Goal: Task Accomplishment & Management: Use online tool/utility

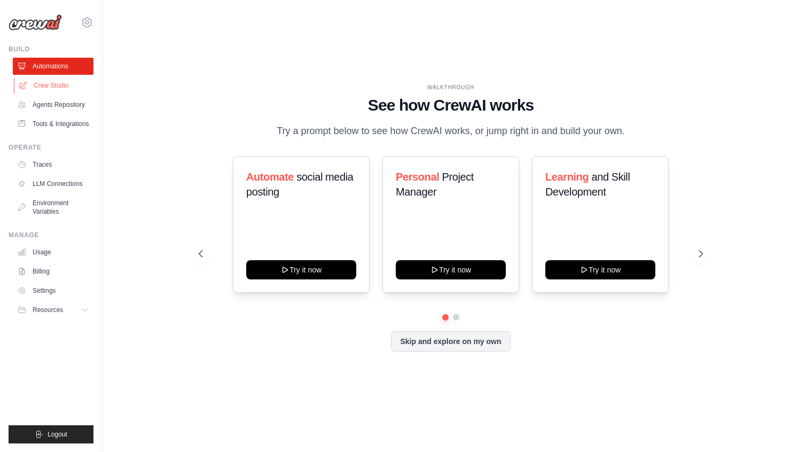
click at [40, 83] on link "Crew Studio" at bounding box center [54, 85] width 81 height 17
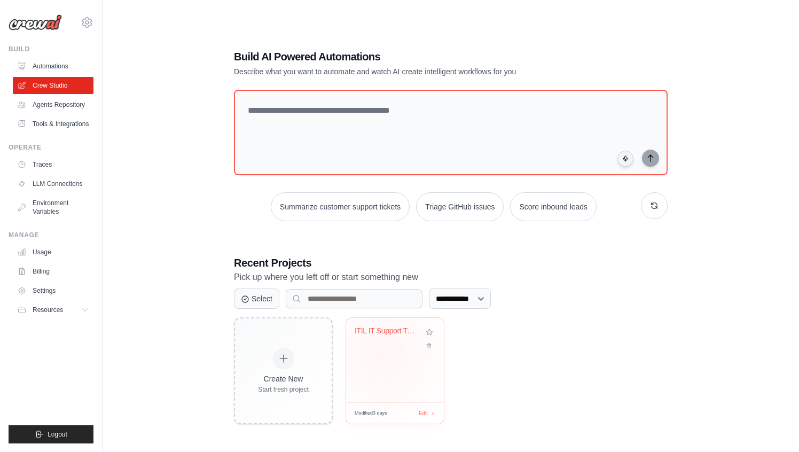
click at [384, 355] on div "ITIL IT Support Ticket Automation" at bounding box center [395, 360] width 98 height 84
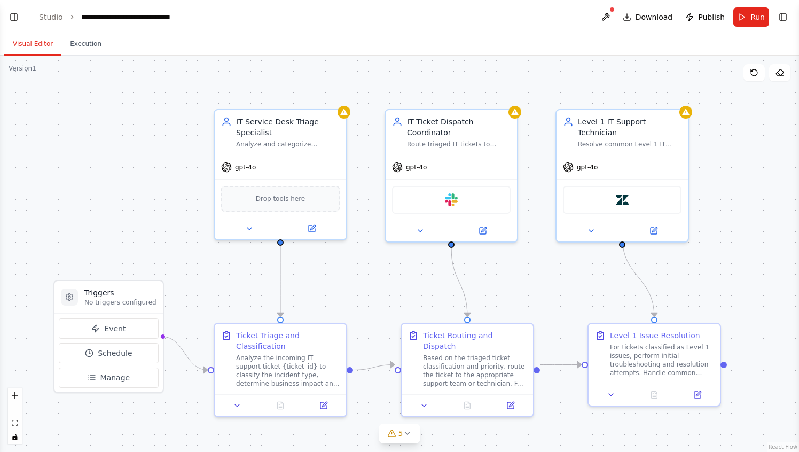
scroll to position [1012, 0]
click at [124, 159] on div ".deletable-edge-delete-btn { width: 20px; height: 20px; border: 0px solid #ffff…" at bounding box center [399, 254] width 799 height 396
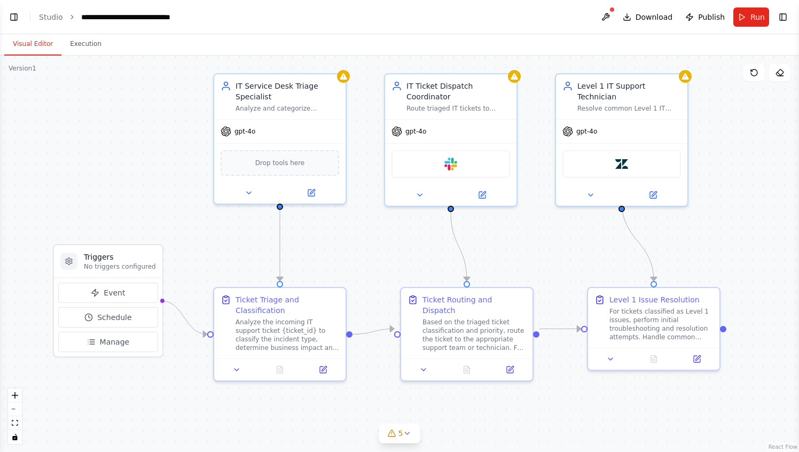
drag, startPoint x: 148, startPoint y: 181, endPoint x: 148, endPoint y: 145, distance: 35.8
click at [148, 145] on div ".deletable-edge-delete-btn { width: 20px; height: 20px; border: 0px solid #ffff…" at bounding box center [399, 254] width 799 height 396
click at [311, 169] on div "Drop tools here" at bounding box center [280, 161] width 119 height 26
click at [284, 97] on div "IT Service Desk Triage Specialist" at bounding box center [287, 88] width 104 height 21
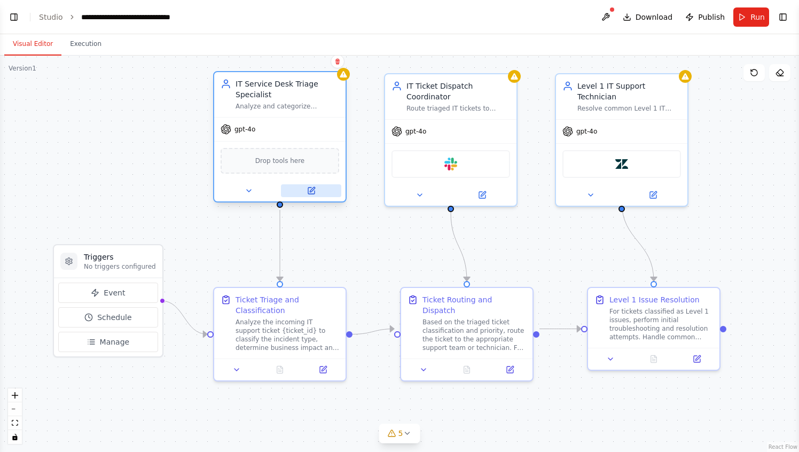
click at [311, 193] on icon at bounding box center [311, 190] width 6 height 6
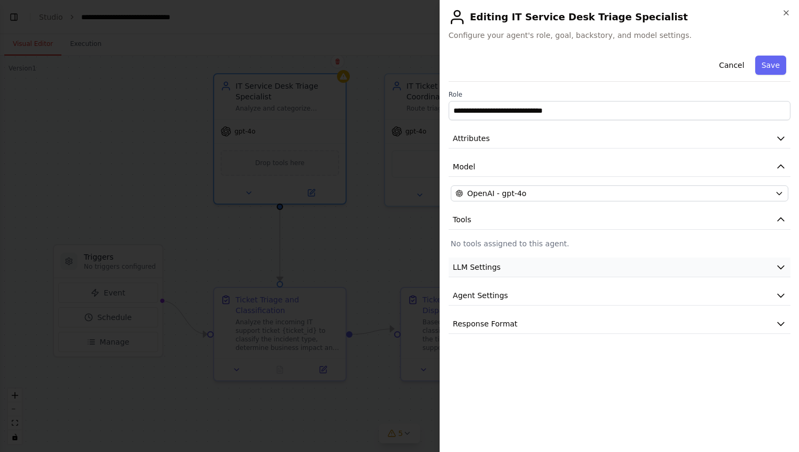
click at [610, 262] on button "LLM Settings" at bounding box center [620, 267] width 342 height 20
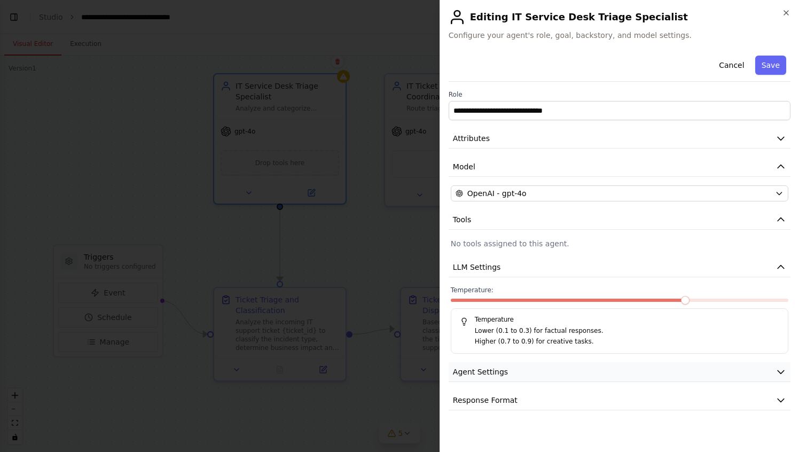
click at [602, 370] on button "Agent Settings" at bounding box center [620, 372] width 342 height 20
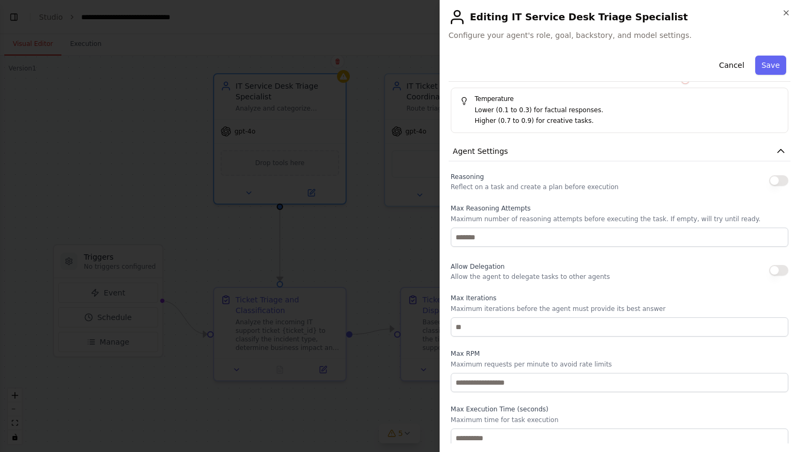
scroll to position [207, 0]
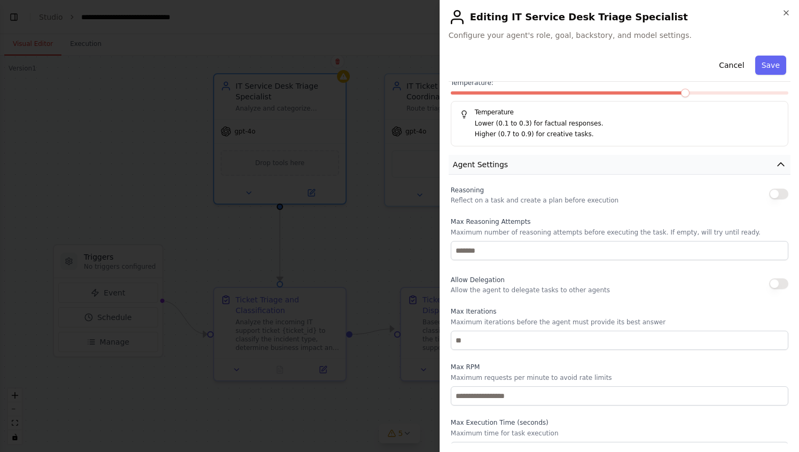
click at [525, 169] on button "Agent Settings" at bounding box center [620, 165] width 342 height 20
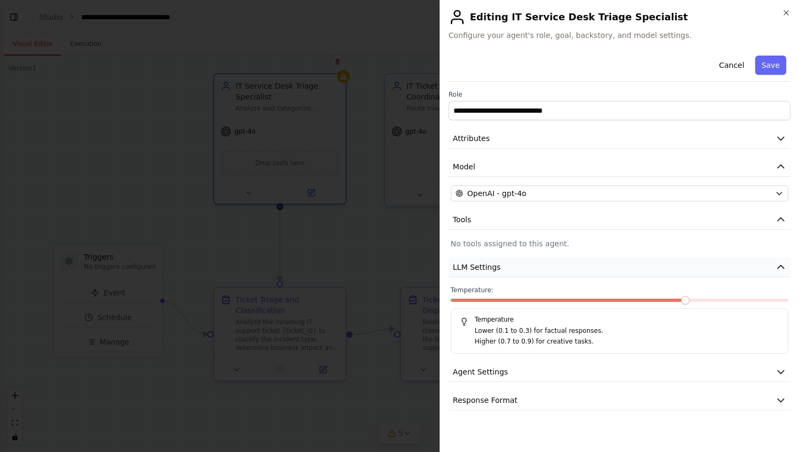
click at [772, 264] on button "LLM Settings" at bounding box center [620, 267] width 342 height 20
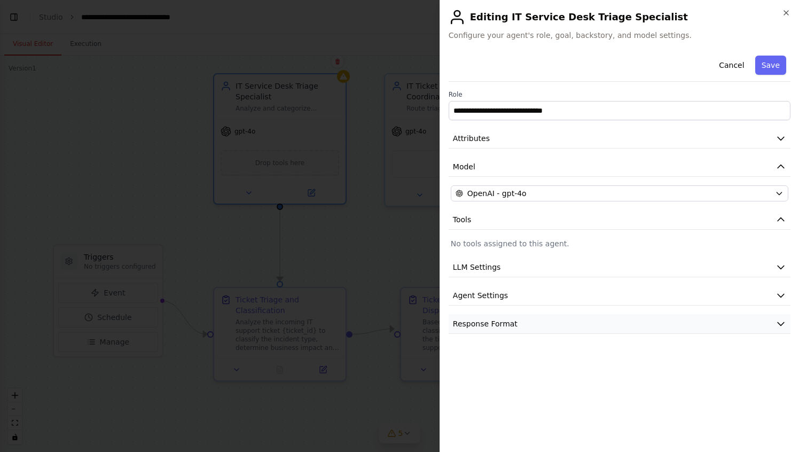
click at [684, 326] on button "Response Format" at bounding box center [620, 324] width 342 height 20
click at [651, 327] on button "Response Format" at bounding box center [620, 324] width 342 height 20
click at [630, 391] on div "**********" at bounding box center [620, 247] width 342 height 392
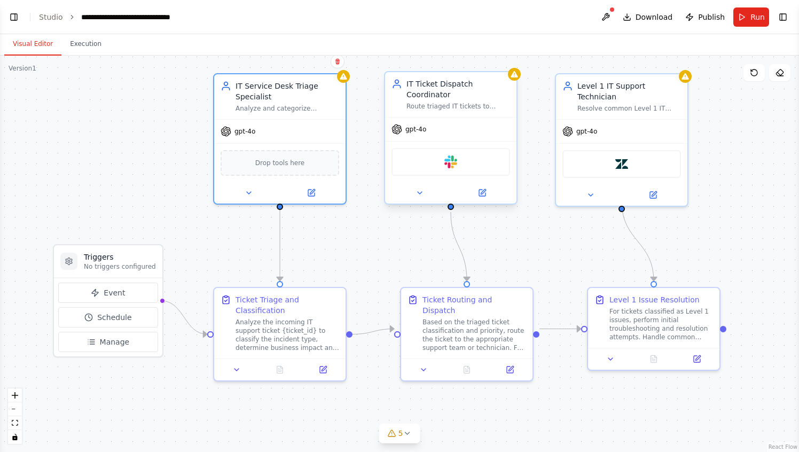
click at [453, 97] on div "IT Ticket Dispatch Coordinator" at bounding box center [458, 88] width 104 height 21
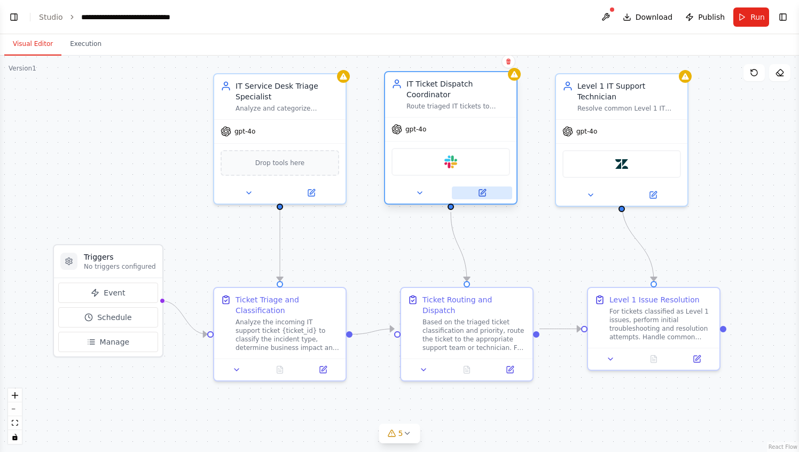
click at [484, 198] on button at bounding box center [482, 192] width 60 height 13
click at [418, 192] on icon at bounding box center [420, 193] width 4 height 2
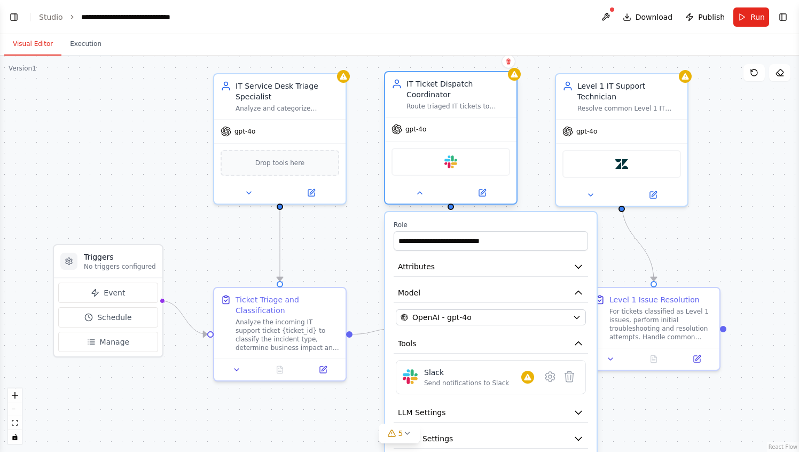
click at [421, 199] on div at bounding box center [450, 192] width 131 height 21
click at [421, 198] on button at bounding box center [419, 192] width 60 height 13
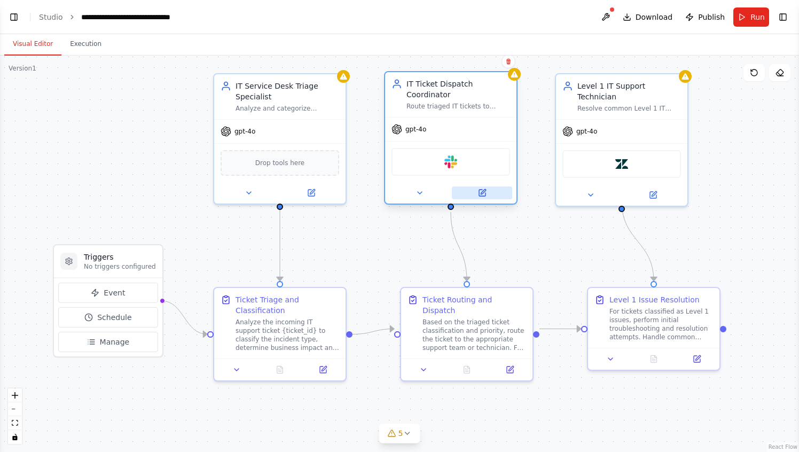
click at [481, 193] on icon at bounding box center [483, 191] width 5 height 5
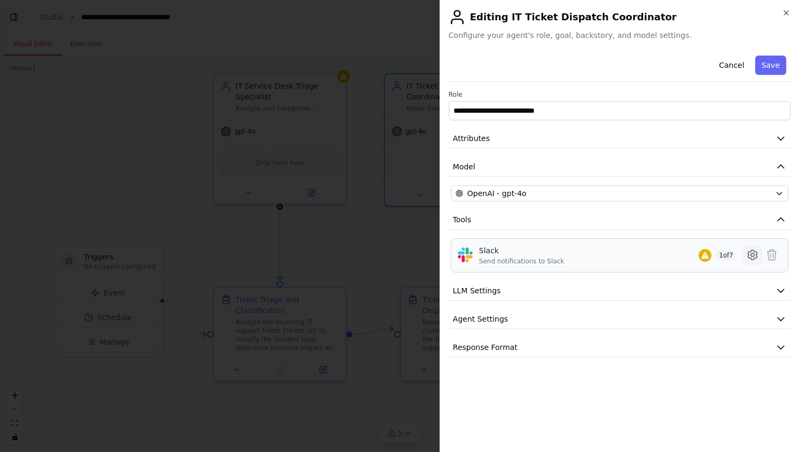
click at [750, 252] on icon at bounding box center [752, 254] width 13 height 13
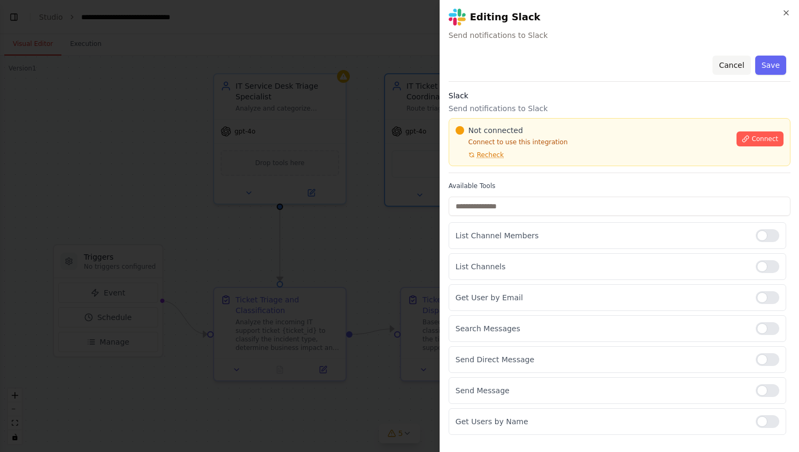
click at [736, 64] on button "Cancel" at bounding box center [731, 65] width 38 height 19
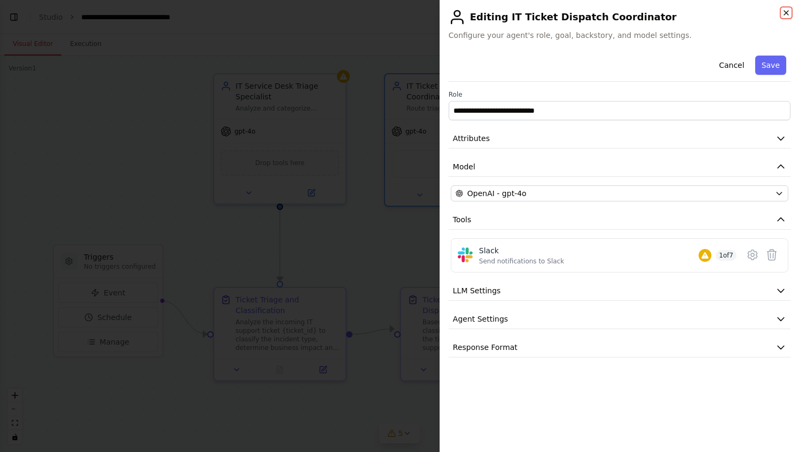
click at [786, 9] on icon "button" at bounding box center [786, 13] width 9 height 9
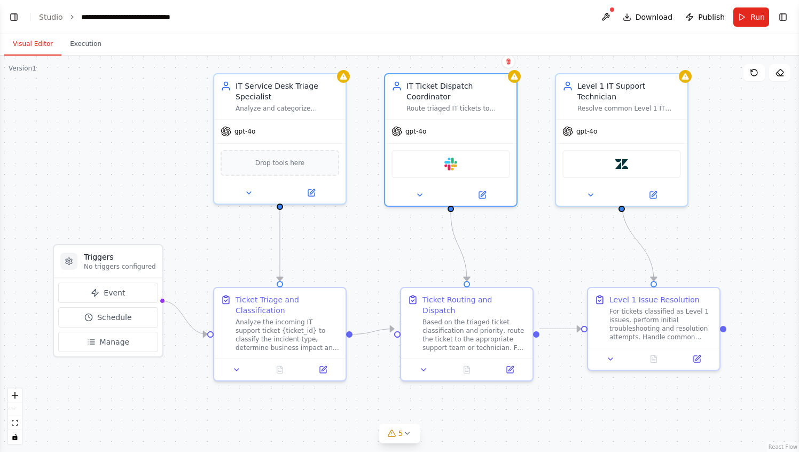
click at [101, 106] on div ".deletable-edge-delete-btn { width: 20px; height: 20px; border: 0px solid #ffff…" at bounding box center [399, 254] width 799 height 396
click at [82, 42] on button "Execution" at bounding box center [85, 44] width 49 height 22
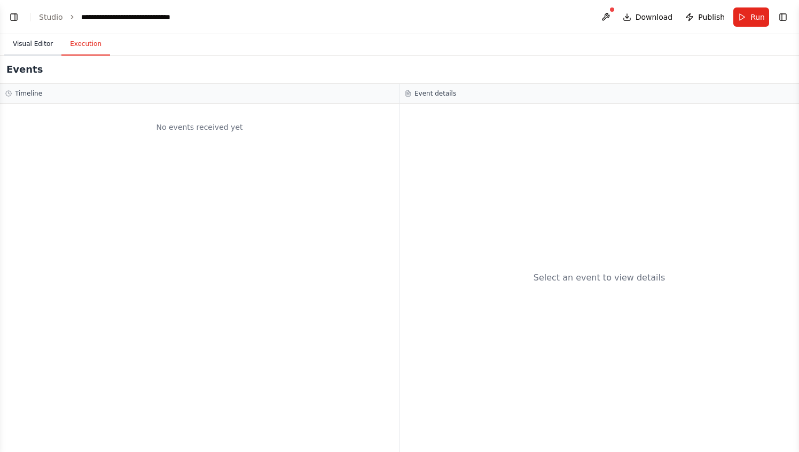
click at [40, 52] on button "Visual Editor" at bounding box center [32, 44] width 57 height 22
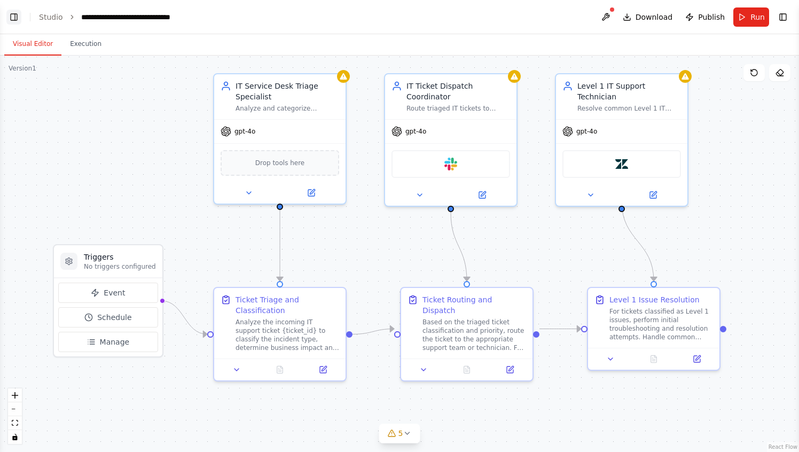
click at [14, 18] on button "Toggle Left Sidebar" at bounding box center [13, 17] width 15 height 15
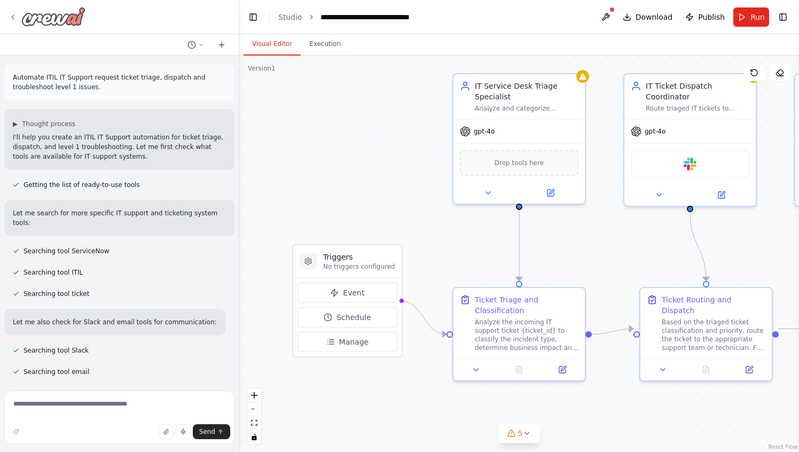
click at [15, 17] on icon at bounding box center [13, 17] width 9 height 9
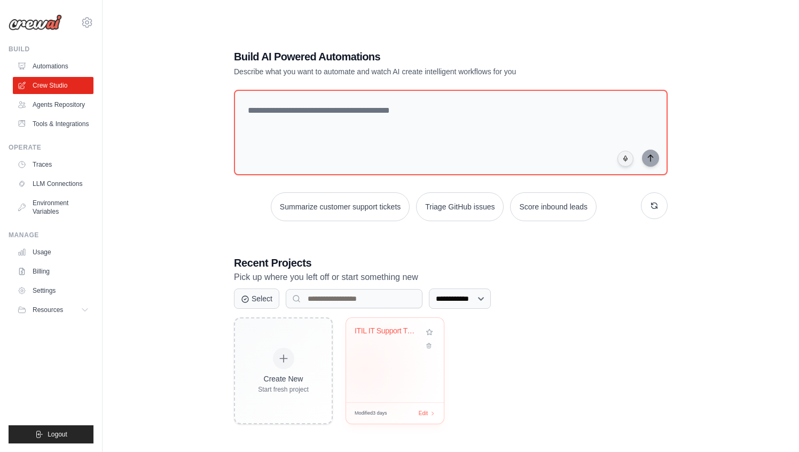
click at [364, 368] on div "ITIL IT Support Ticket Automation" at bounding box center [395, 360] width 98 height 84
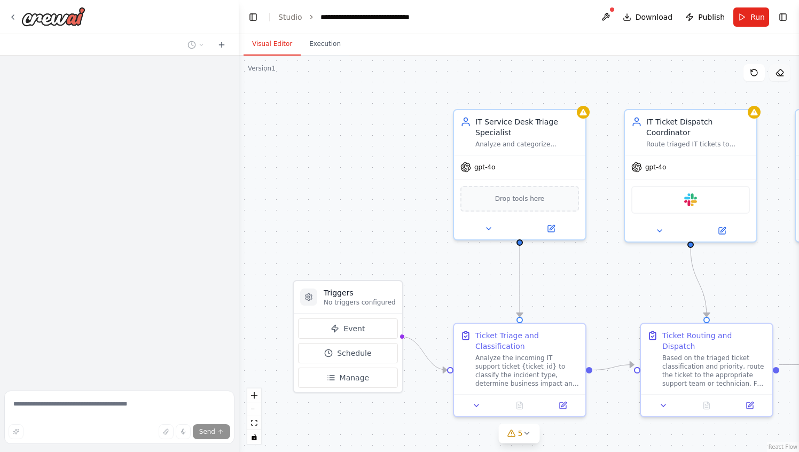
click at [782, 77] on button at bounding box center [779, 72] width 21 height 17
click at [779, 71] on icon at bounding box center [779, 72] width 9 height 9
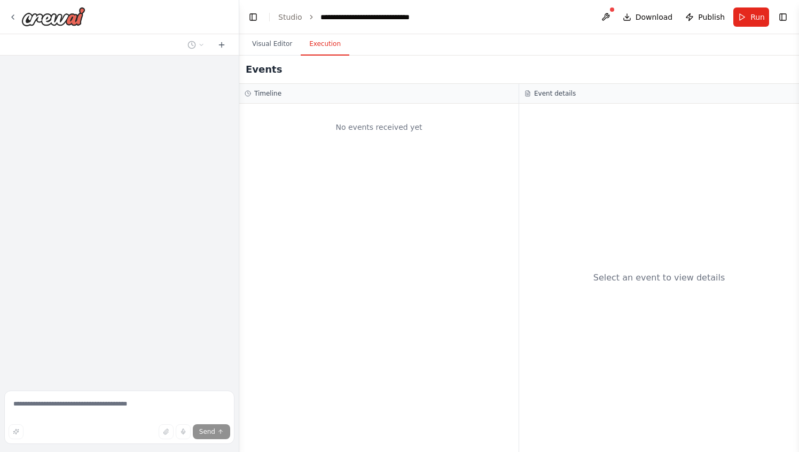
click at [318, 38] on button "Execution" at bounding box center [325, 44] width 49 height 22
click at [269, 50] on button "Visual Editor" at bounding box center [271, 44] width 57 height 22
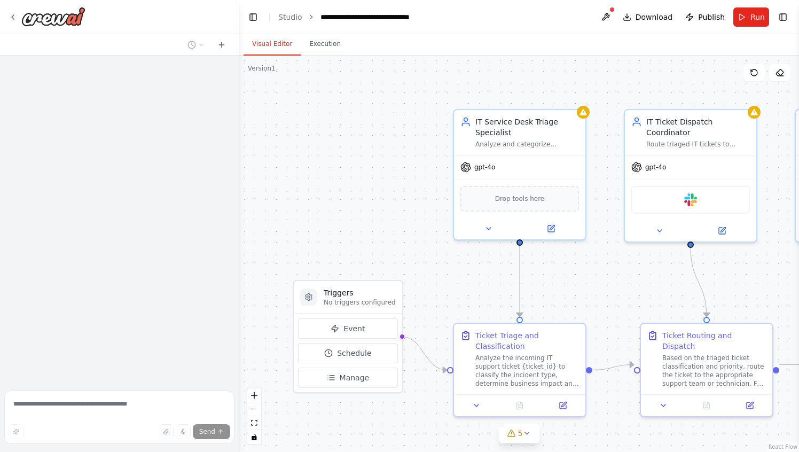
click at [322, 180] on div ".deletable-edge-delete-btn { width: 20px; height: 20px; border: 0px solid #ffff…" at bounding box center [519, 254] width 560 height 396
click at [219, 43] on icon at bounding box center [221, 45] width 9 height 9
click at [9, 12] on div at bounding box center [47, 16] width 77 height 19
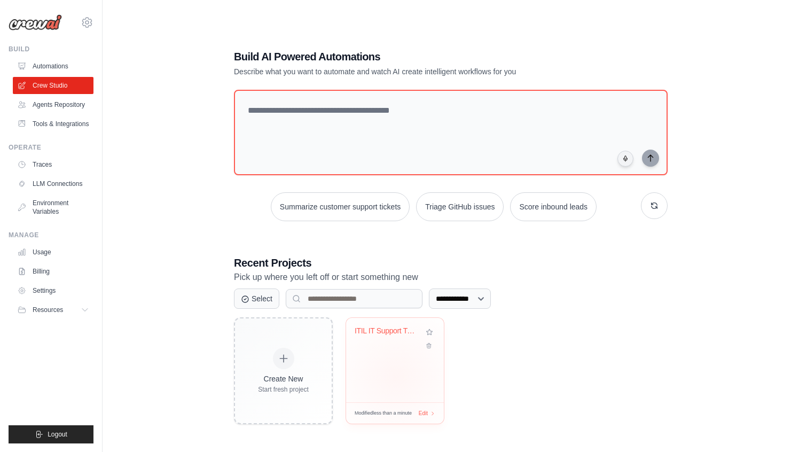
click at [396, 376] on div "ITIL IT Support Ticket Automation" at bounding box center [395, 360] width 98 height 84
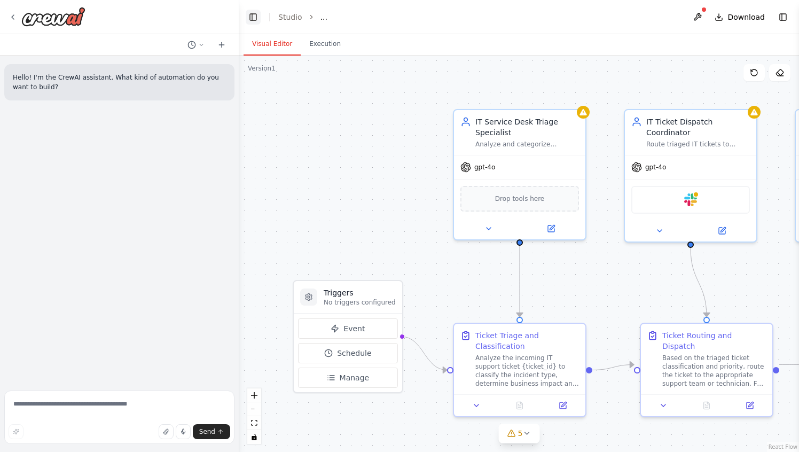
click at [256, 14] on button "Toggle Left Sidebar" at bounding box center [253, 17] width 15 height 15
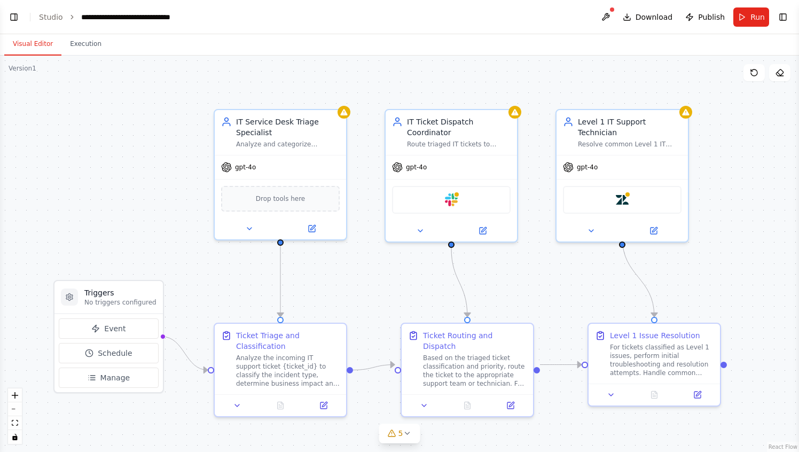
click at [733, 161] on div ".deletable-edge-delete-btn { width: 20px; height: 20px; border: 0px solid #ffff…" at bounding box center [399, 254] width 799 height 396
click at [398, 437] on span "5" at bounding box center [400, 433] width 5 height 11
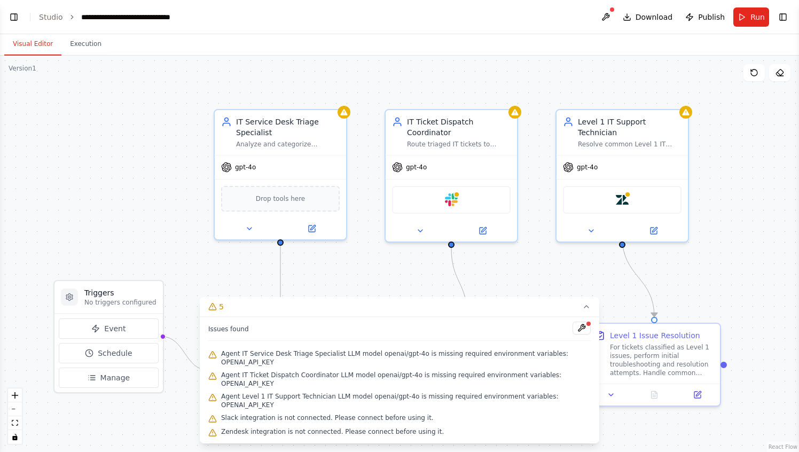
click at [763, 277] on div ".deletable-edge-delete-btn { width: 20px; height: 20px; border: 0px solid #ffff…" at bounding box center [399, 254] width 799 height 396
click at [588, 305] on icon at bounding box center [586, 306] width 9 height 9
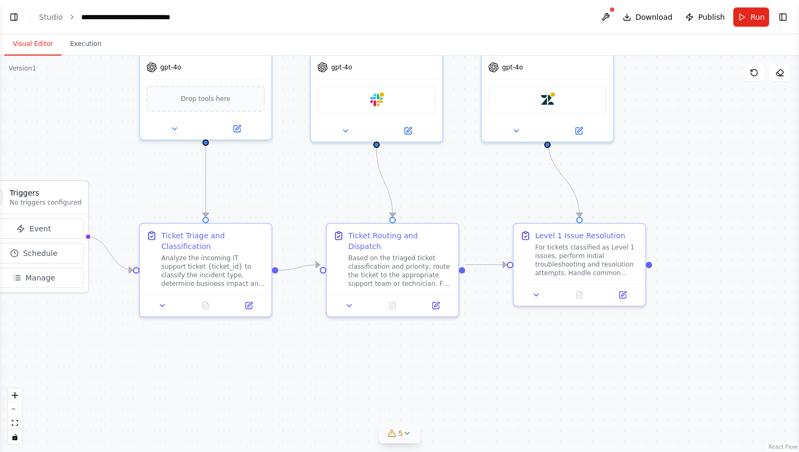
drag, startPoint x: 583, startPoint y: 281, endPoint x: 508, endPoint y: 182, distance: 124.7
click at [508, 182] on div ".deletable-edge-delete-btn { width: 20px; height: 20px; border: 0px solid #ffff…" at bounding box center [399, 254] width 799 height 396
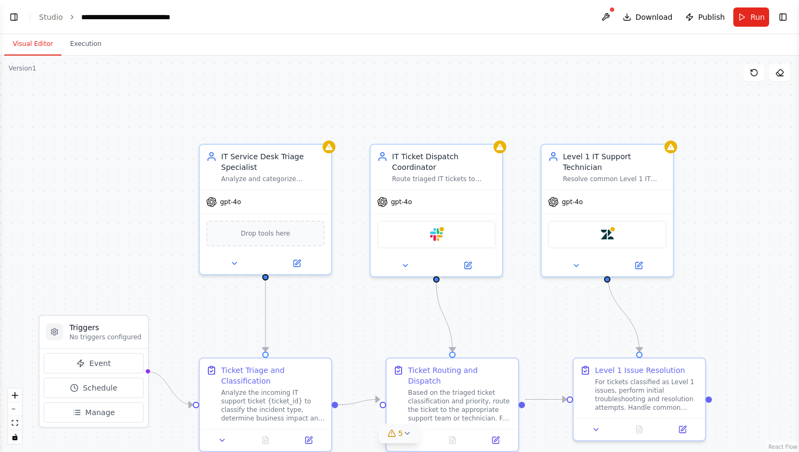
drag, startPoint x: 686, startPoint y: 172, endPoint x: 745, endPoint y: 305, distance: 145.8
click at [745, 307] on div ".deletable-edge-delete-btn { width: 20px; height: 20px; border: 0px solid #ffff…" at bounding box center [399, 254] width 799 height 396
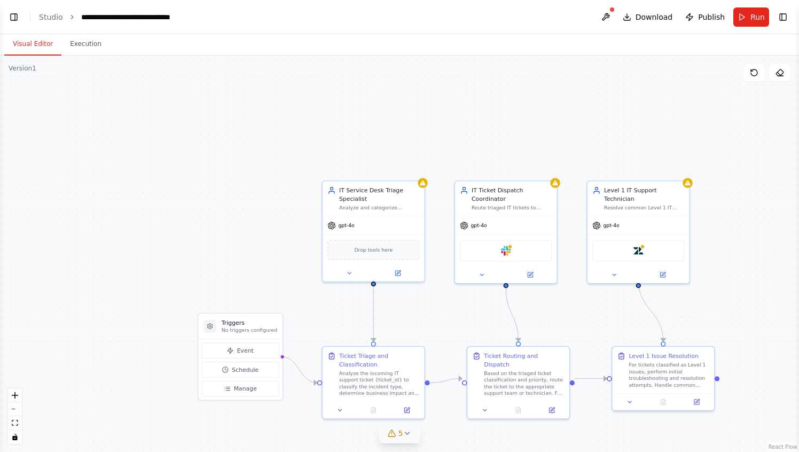
drag, startPoint x: 745, startPoint y: 305, endPoint x: 649, endPoint y: 239, distance: 116.9
click at [649, 239] on div ".deletable-edge-delete-btn { width: 20px; height: 20px; border: 0px solid #ffff…" at bounding box center [399, 254] width 799 height 396
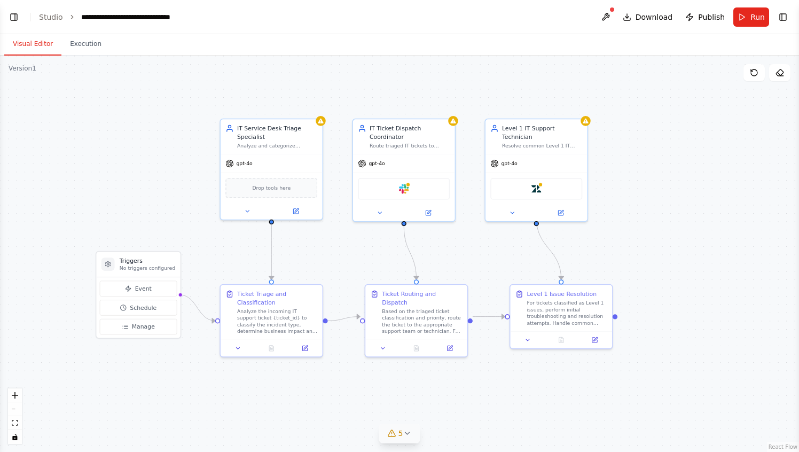
drag, startPoint x: 622, startPoint y: 315, endPoint x: 585, endPoint y: 319, distance: 37.2
click at [585, 319] on div ".deletable-edge-delete-btn { width: 20px; height: 20px; border: 0px solid #ffff…" at bounding box center [399, 254] width 799 height 396
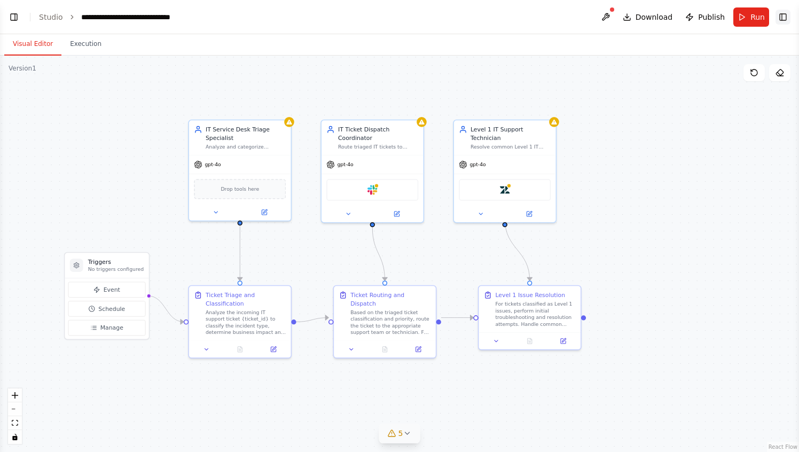
click at [782, 15] on button "Toggle Right Sidebar" at bounding box center [782, 17] width 15 height 15
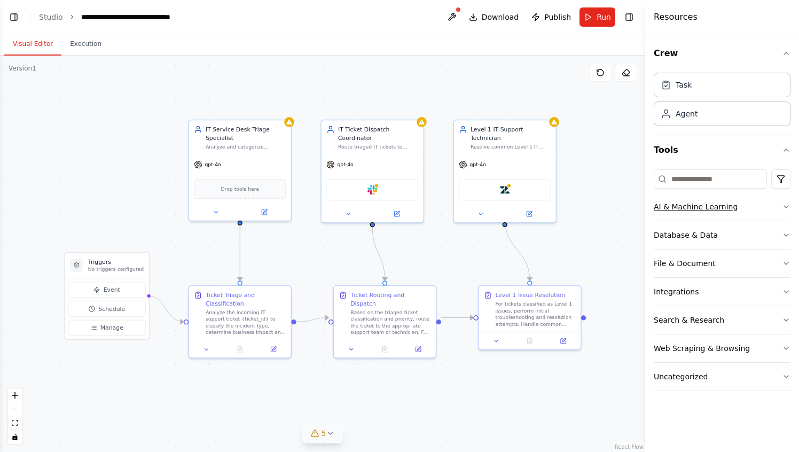
click at [789, 206] on icon "button" at bounding box center [786, 206] width 9 height 9
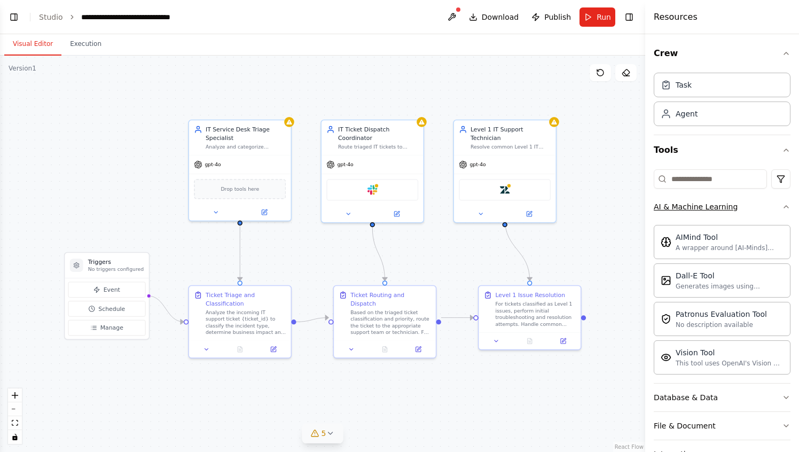
click at [789, 206] on icon "button" at bounding box center [786, 206] width 9 height 9
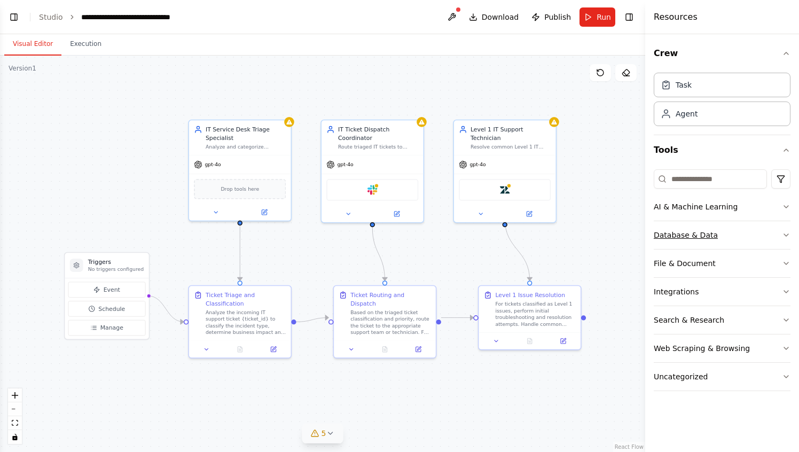
click at [782, 231] on icon "button" at bounding box center [786, 235] width 9 height 9
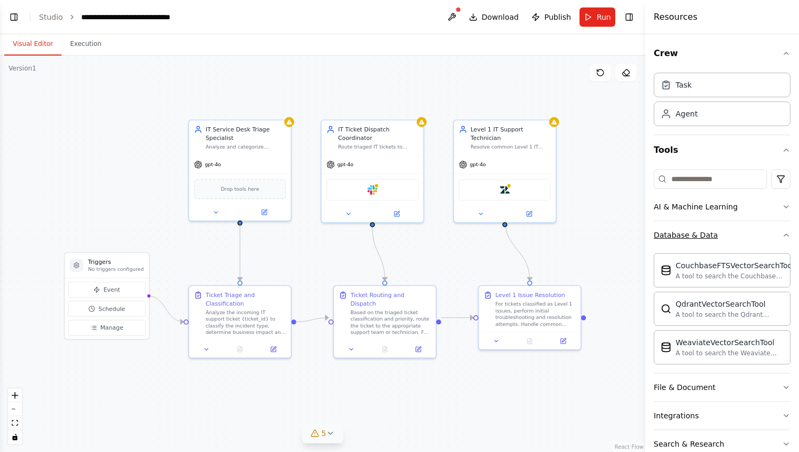
click at [782, 231] on icon "button" at bounding box center [786, 235] width 9 height 9
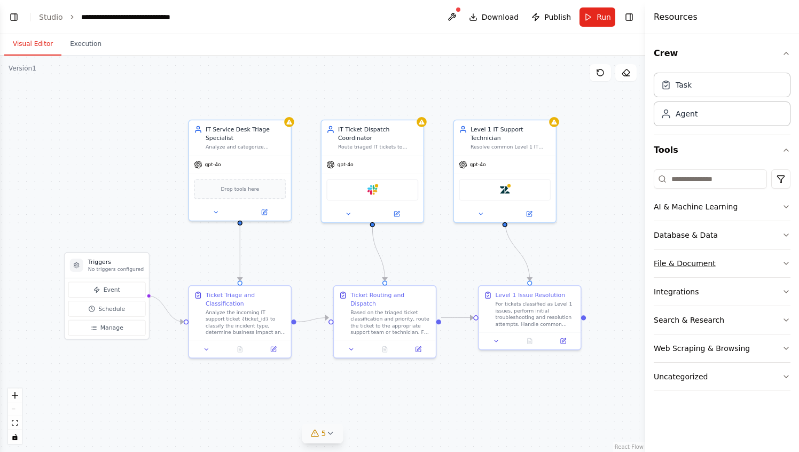
click at [780, 258] on button "File & Document" at bounding box center [722, 263] width 137 height 28
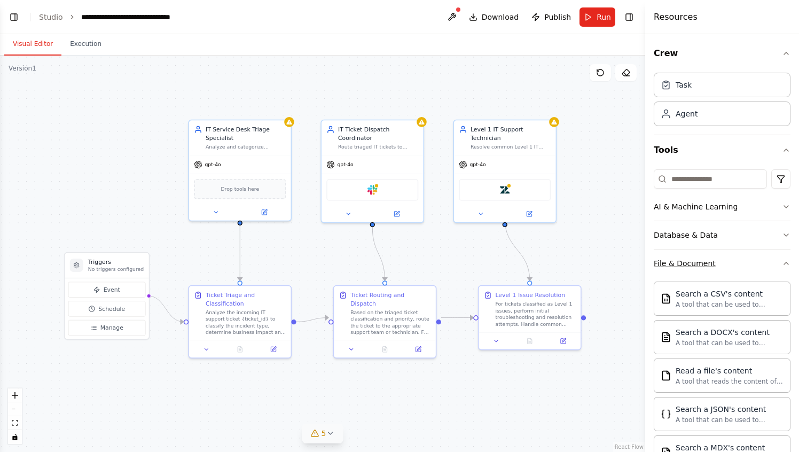
click at [780, 258] on button "File & Document" at bounding box center [722, 263] width 137 height 28
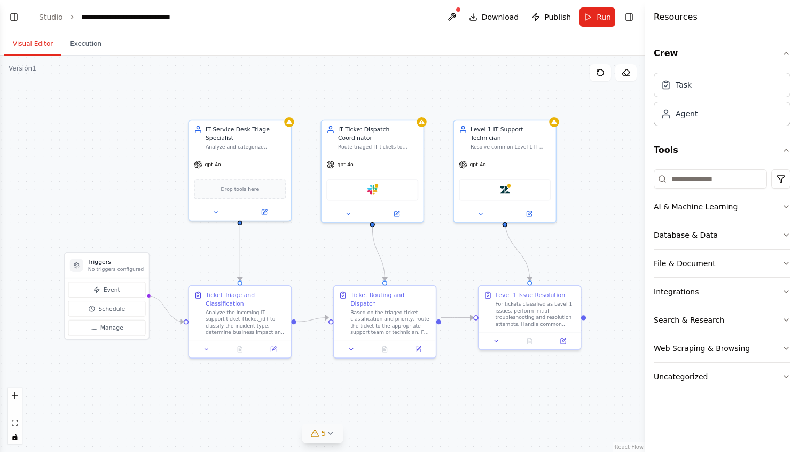
click at [777, 265] on button "File & Document" at bounding box center [722, 263] width 137 height 28
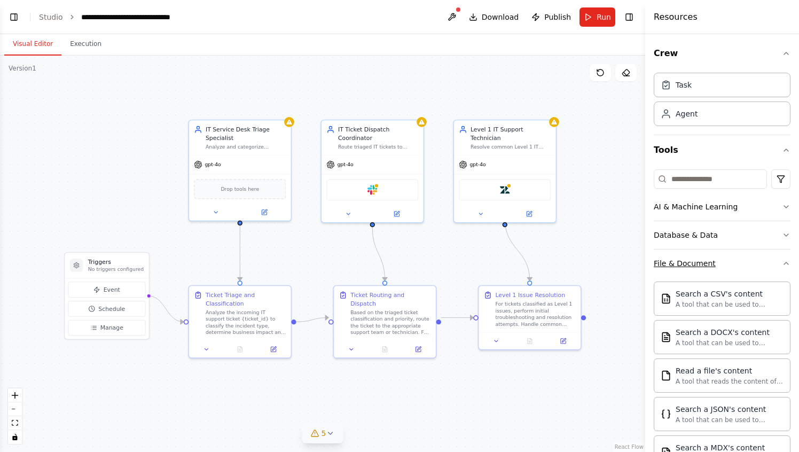
click at [782, 263] on icon "button" at bounding box center [786, 263] width 9 height 9
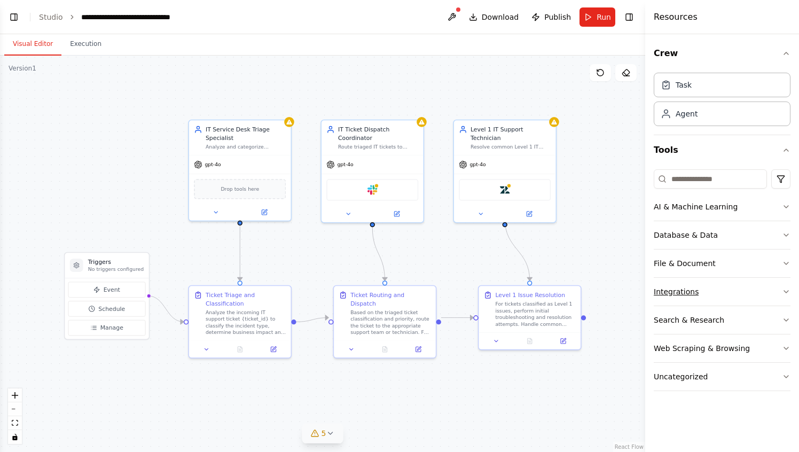
click at [778, 291] on button "Integrations" at bounding box center [722, 292] width 137 height 28
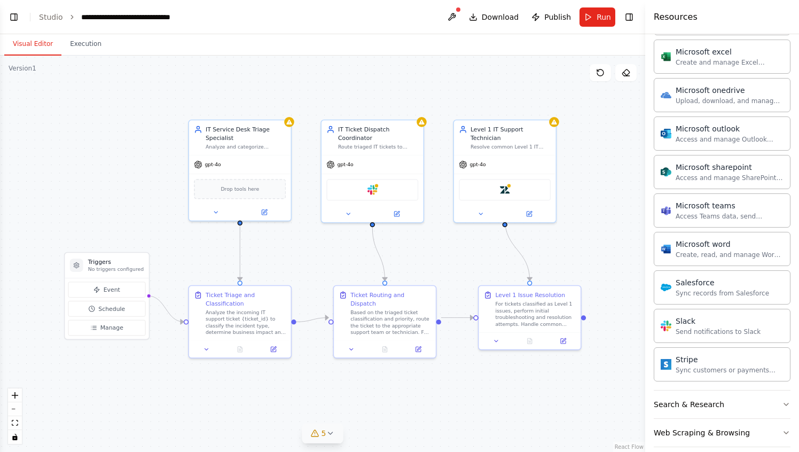
scroll to position [618, 0]
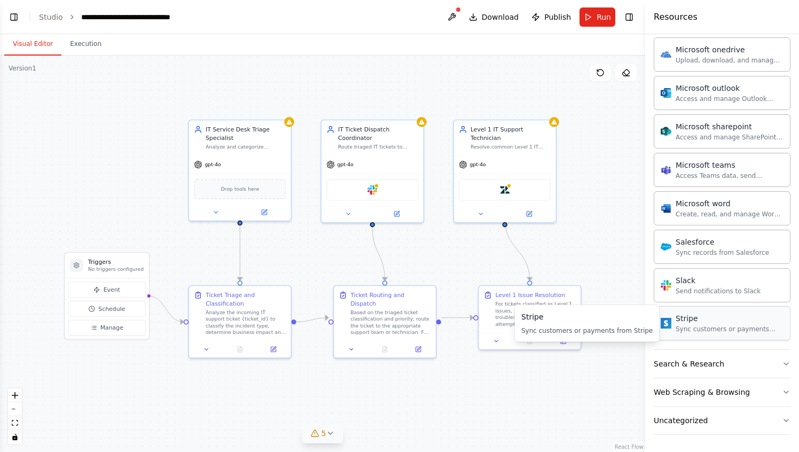
click at [751, 319] on div "Stripe" at bounding box center [729, 318] width 108 height 11
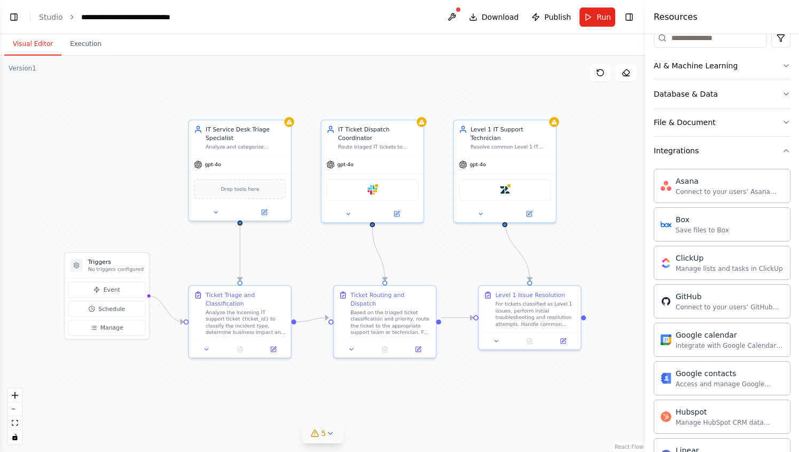
scroll to position [137, 0]
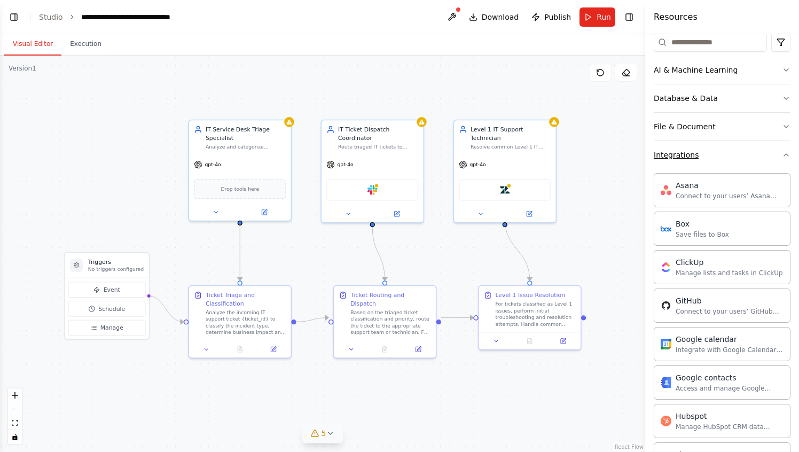
click at [717, 155] on button "Integrations" at bounding box center [722, 155] width 137 height 28
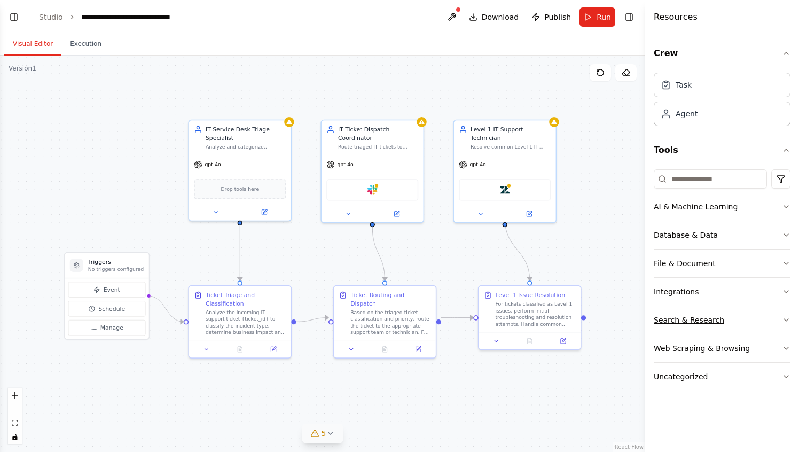
click at [750, 327] on button "Search & Research" at bounding box center [722, 320] width 137 height 28
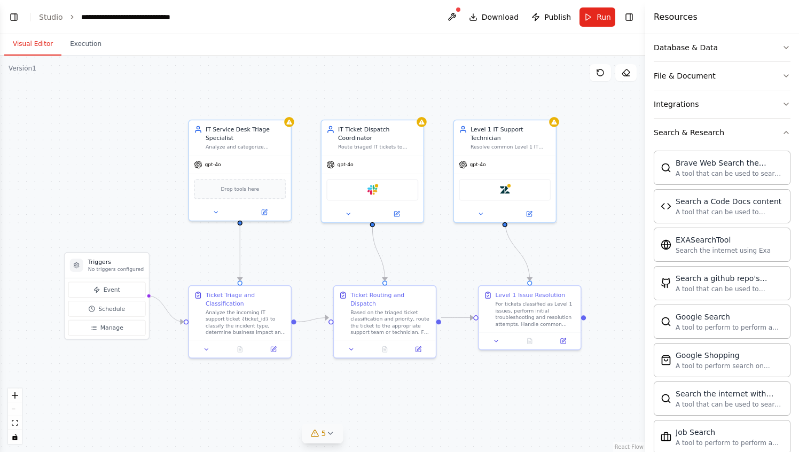
scroll to position [61, 0]
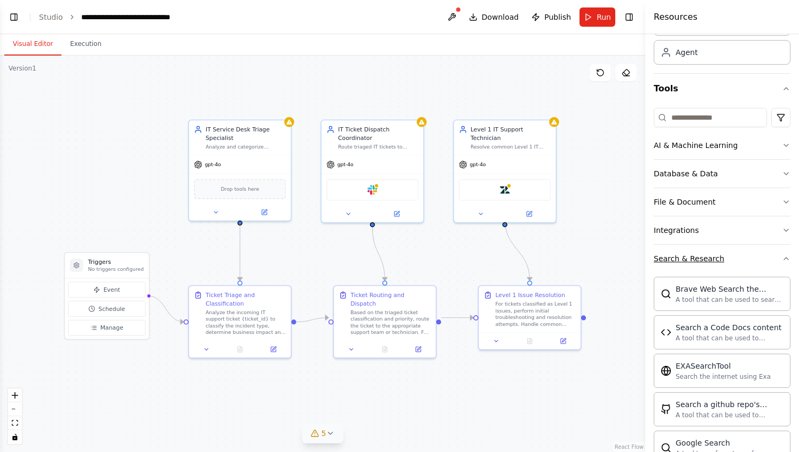
click at [781, 260] on button "Search & Research" at bounding box center [722, 259] width 137 height 28
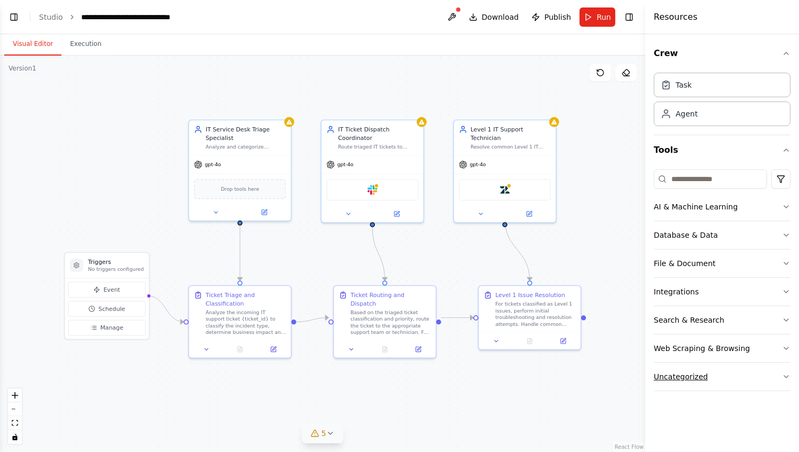
click at [782, 384] on button "Uncategorized" at bounding box center [722, 377] width 137 height 28
click at [746, 208] on button "AI & Machine Learning" at bounding box center [722, 207] width 137 height 28
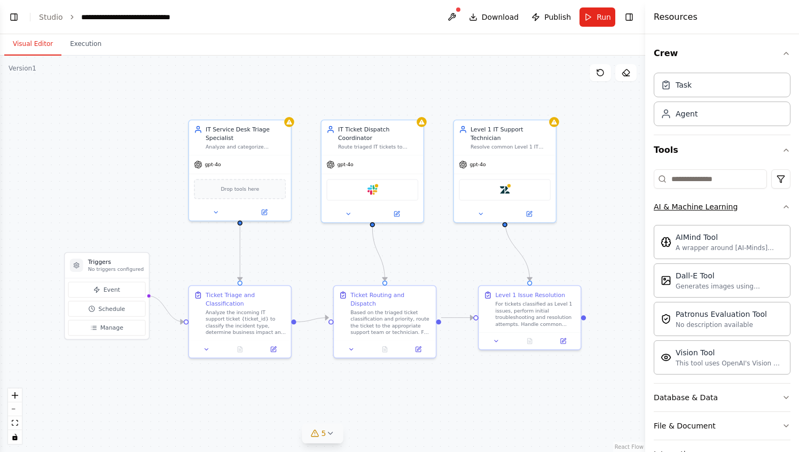
click at [783, 198] on button "AI & Machine Learning" at bounding box center [722, 207] width 137 height 28
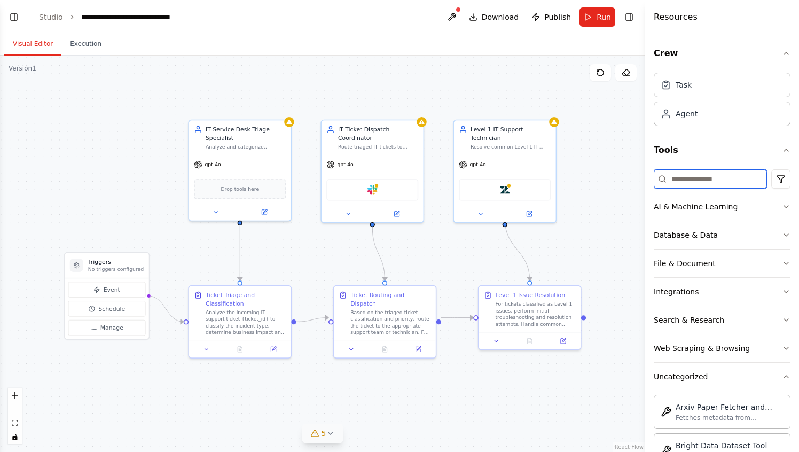
click at [732, 171] on input at bounding box center [710, 178] width 113 height 19
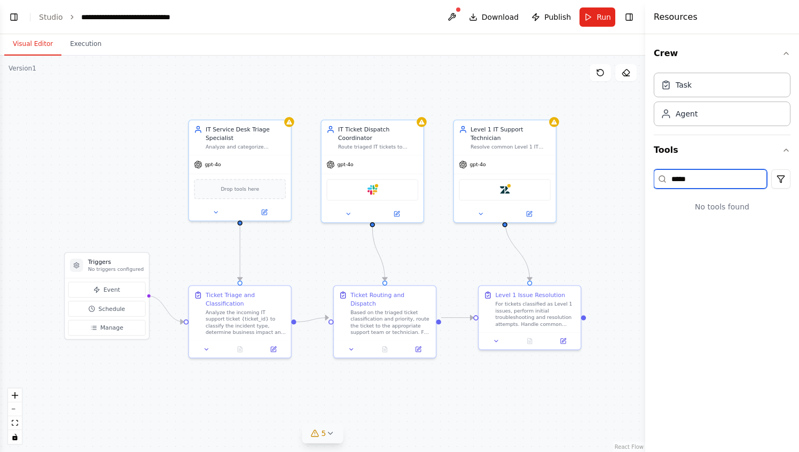
type input "******"
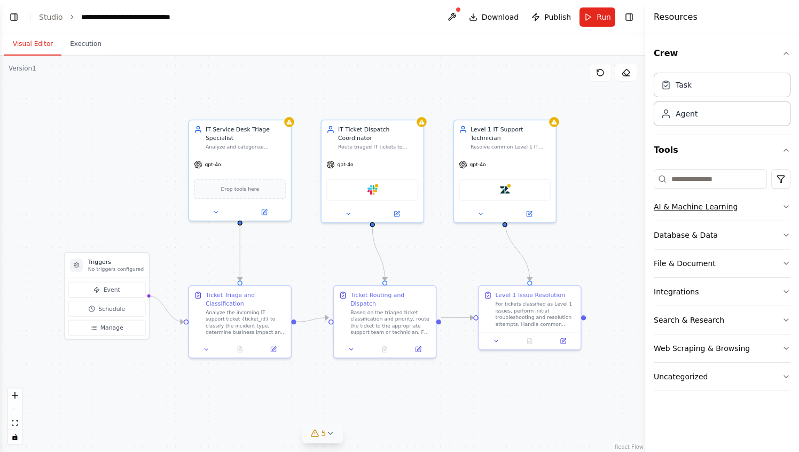
click at [710, 202] on div "AI & Machine Learning" at bounding box center [696, 206] width 84 height 11
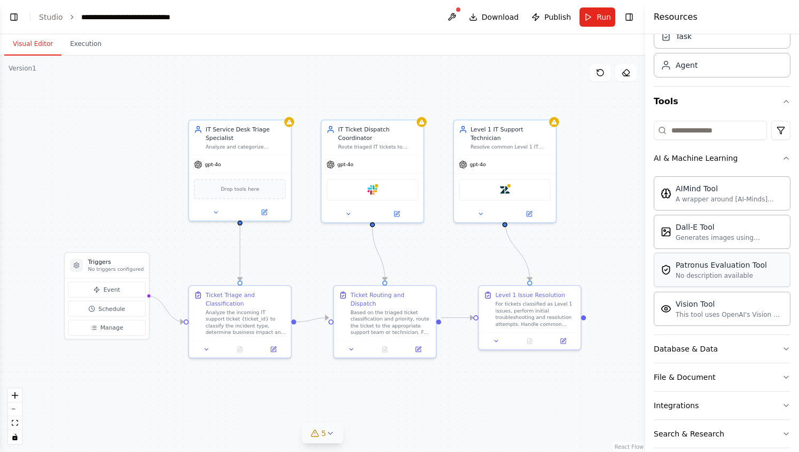
scroll to position [56, 0]
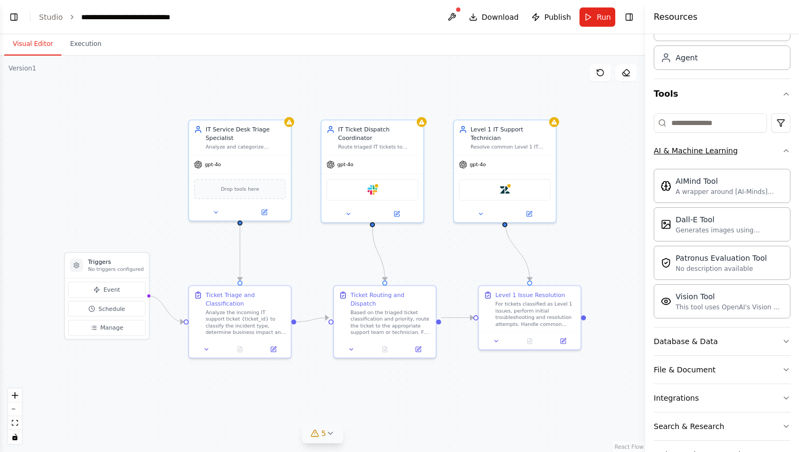
click at [773, 148] on button "AI & Machine Learning" at bounding box center [722, 151] width 137 height 28
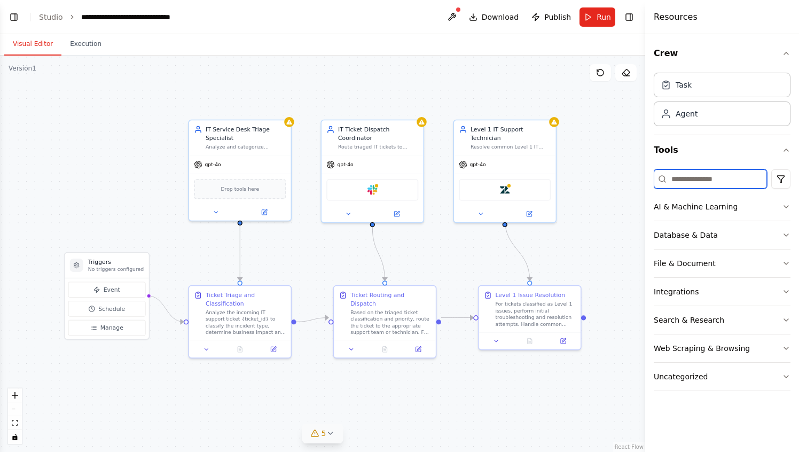
click at [696, 185] on input at bounding box center [710, 178] width 113 height 19
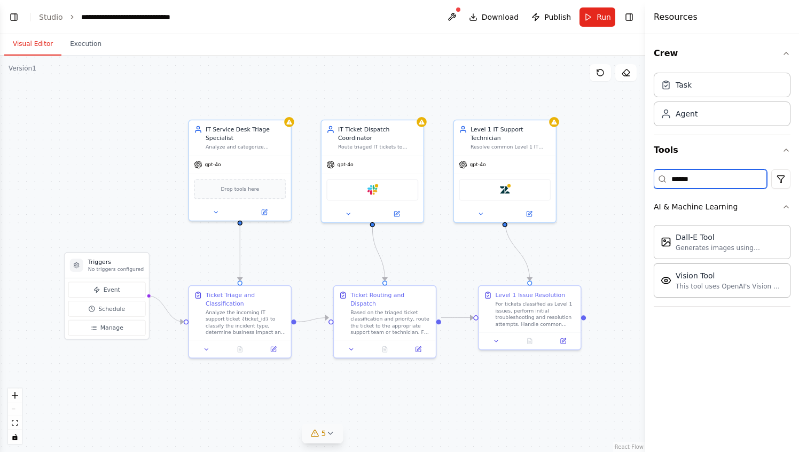
type input "******"
click at [781, 170] on html "**********" at bounding box center [399, 226] width 799 height 452
click at [743, 173] on html "**********" at bounding box center [399, 226] width 799 height 452
click at [743, 173] on input "******" at bounding box center [710, 178] width 113 height 19
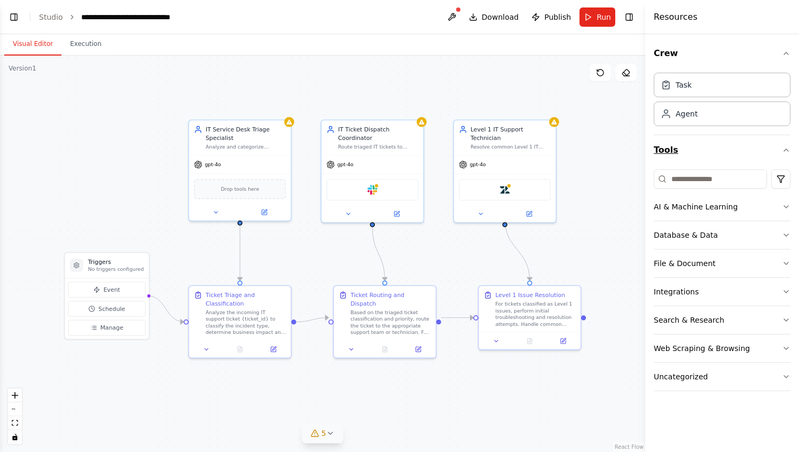
click at [710, 141] on button "Tools" at bounding box center [722, 150] width 137 height 30
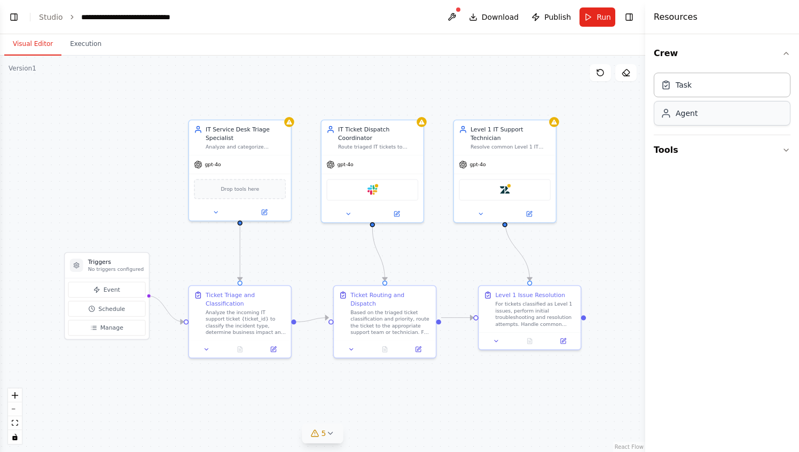
click at [711, 112] on div "Agent" at bounding box center [722, 113] width 137 height 25
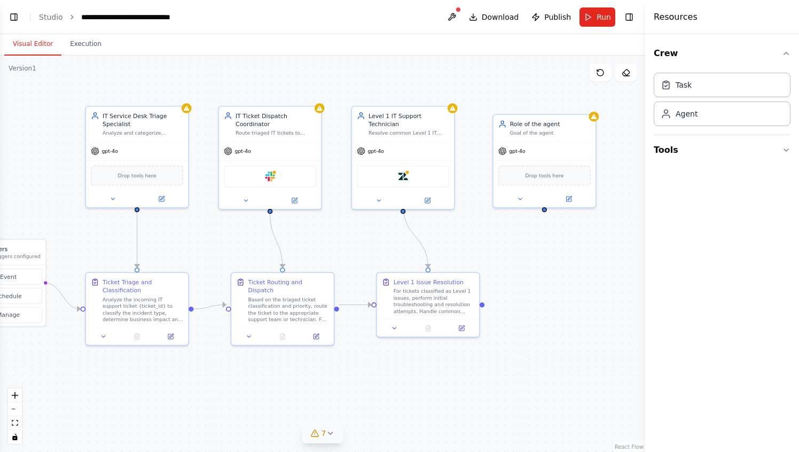
drag, startPoint x: 594, startPoint y: 234, endPoint x: 493, endPoint y: 221, distance: 102.3
click at [493, 221] on div ".deletable-edge-delete-btn { width: 20px; height: 20px; border: 0px solid #ffff…" at bounding box center [322, 254] width 645 height 396
click at [539, 172] on span "Drop tools here" at bounding box center [544, 174] width 38 height 9
drag, startPoint x: 602, startPoint y: 266, endPoint x: 547, endPoint y: 208, distance: 80.4
click at [547, 208] on div ".deletable-edge-delete-btn { width: 20px; height: 20px; border: 0px solid #ffff…" at bounding box center [322, 254] width 645 height 396
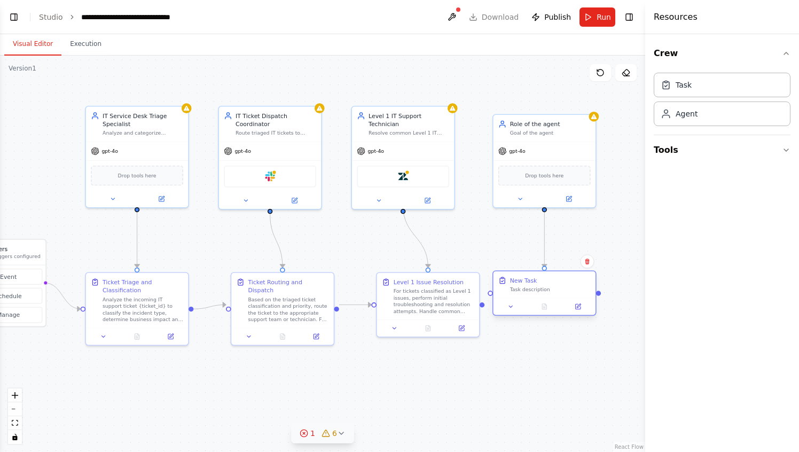
drag, startPoint x: 591, startPoint y: 287, endPoint x: 531, endPoint y: 287, distance: 60.3
click at [531, 287] on div "Task description" at bounding box center [550, 289] width 81 height 6
click at [575, 304] on icon at bounding box center [577, 306] width 5 height 5
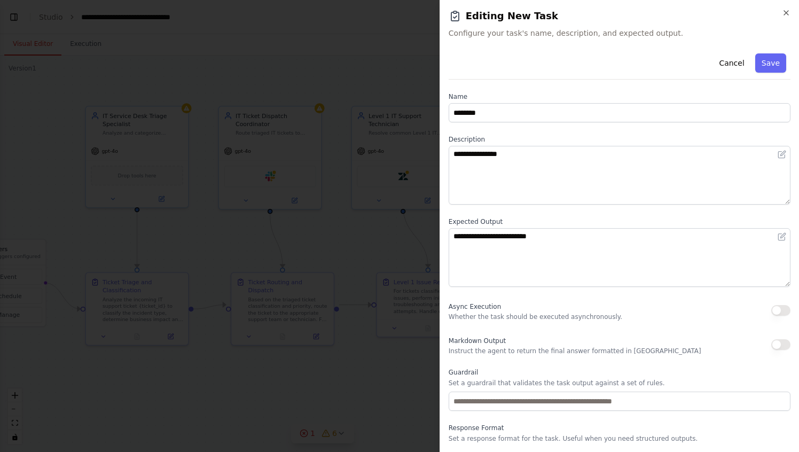
scroll to position [30, 0]
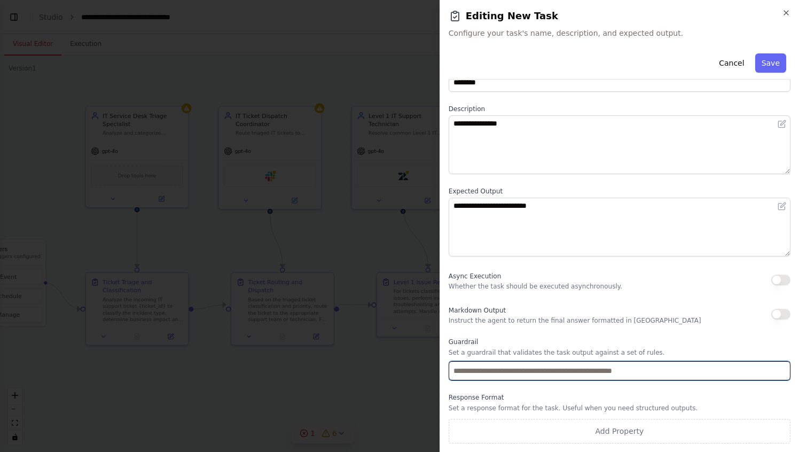
click at [512, 374] on input "text" at bounding box center [620, 370] width 342 height 19
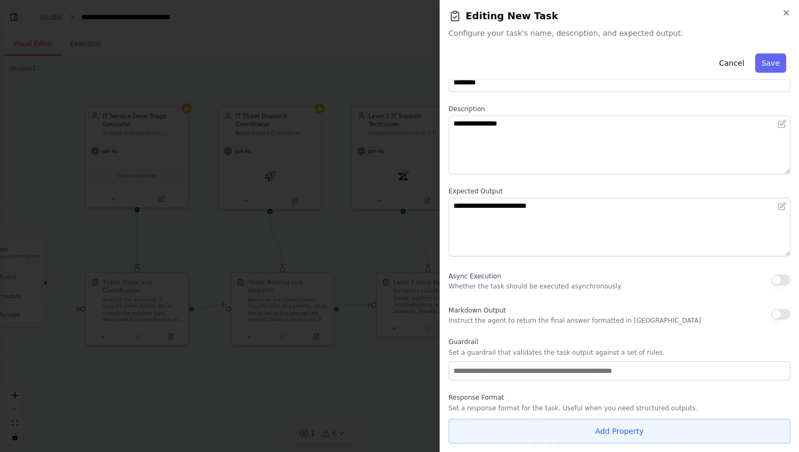
click at [533, 430] on button "Add Property" at bounding box center [620, 431] width 342 height 25
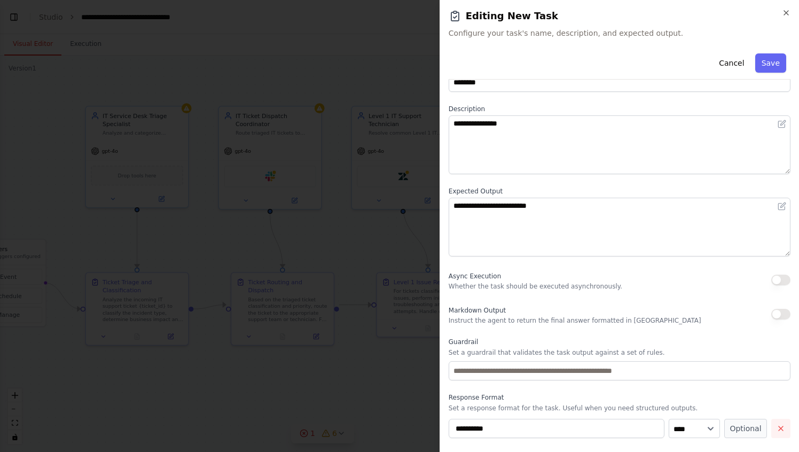
click at [780, 427] on icon "button" at bounding box center [781, 428] width 4 height 4
click at [732, 60] on button "Cancel" at bounding box center [731, 62] width 38 height 19
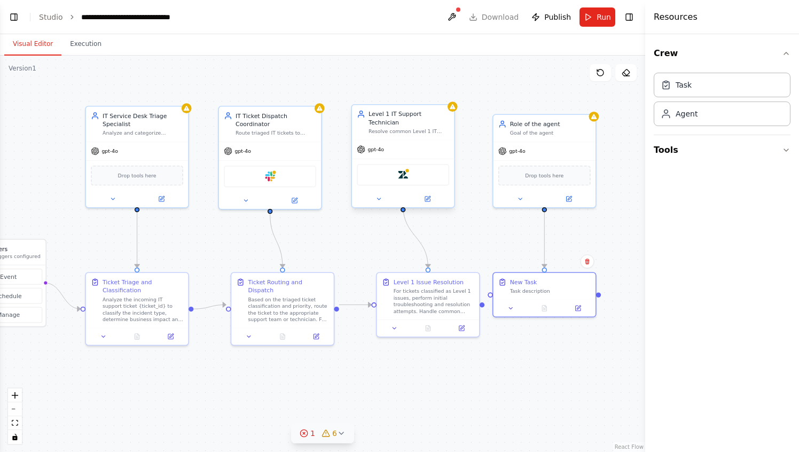
click at [396, 169] on div "Zendesk" at bounding box center [403, 174] width 92 height 21
click at [404, 140] on div "gpt-4o" at bounding box center [403, 149] width 102 height 18
click at [431, 194] on button at bounding box center [427, 199] width 47 height 10
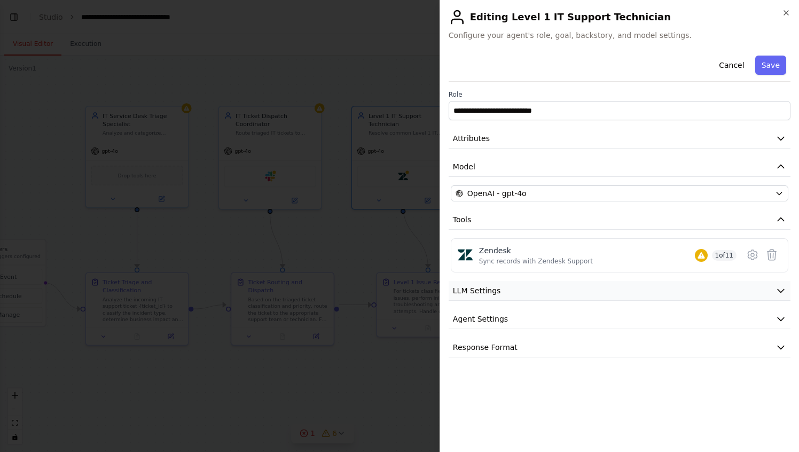
click at [585, 288] on button "LLM Settings" at bounding box center [620, 291] width 342 height 20
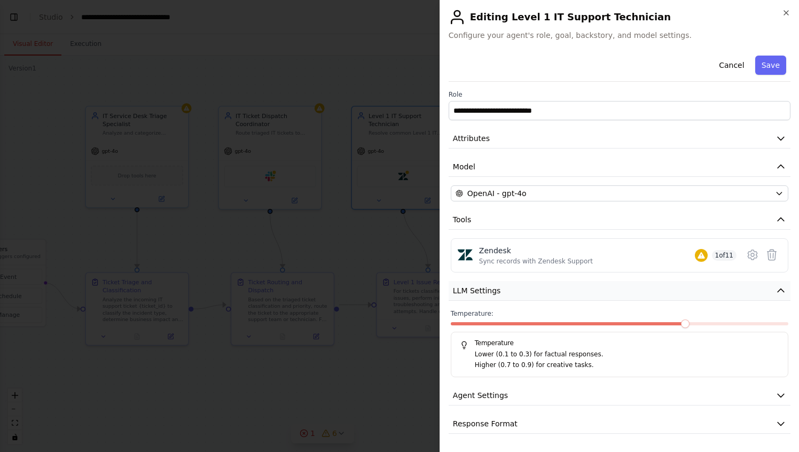
click at [585, 288] on button "LLM Settings" at bounding box center [620, 291] width 342 height 20
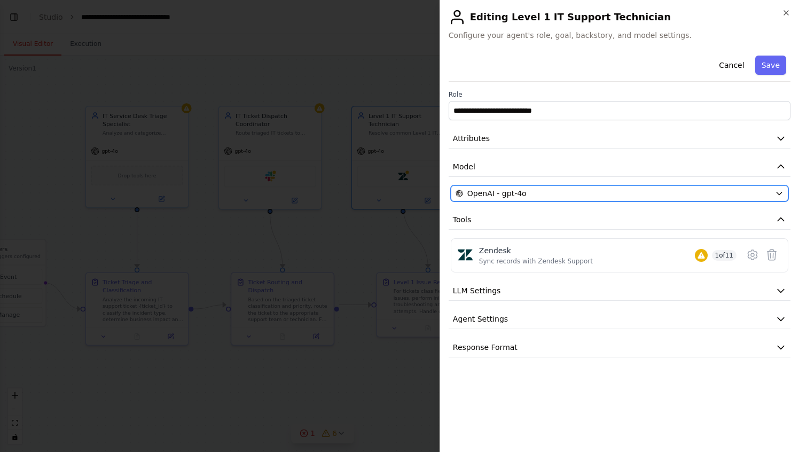
click at [515, 194] on span "OpenAI - gpt-4o" at bounding box center [496, 193] width 59 height 11
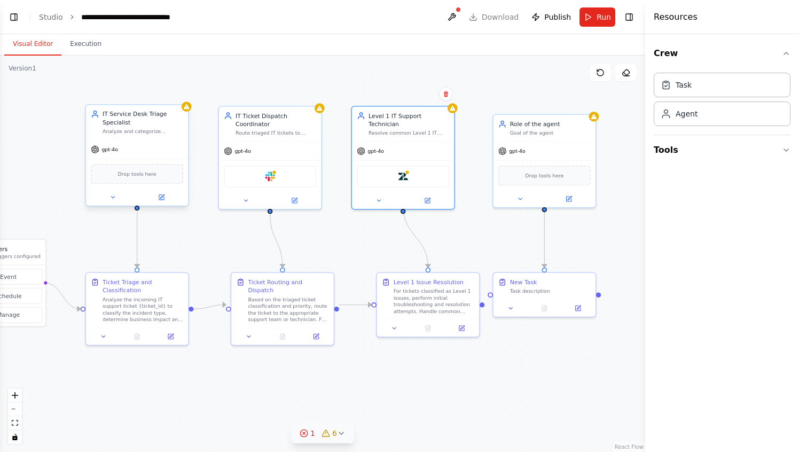
click at [159, 177] on div "Drop tools here" at bounding box center [137, 174] width 92 height 20
click at [163, 195] on icon at bounding box center [162, 196] width 4 height 4
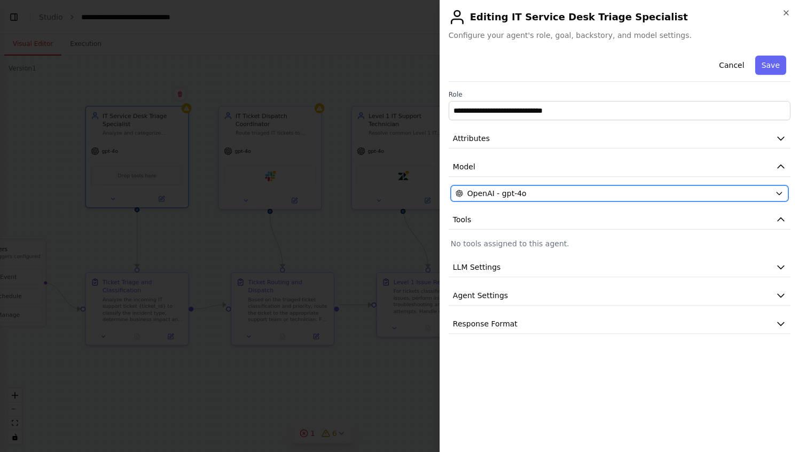
click at [482, 190] on span "OpenAI - gpt-4o" at bounding box center [496, 193] width 59 height 11
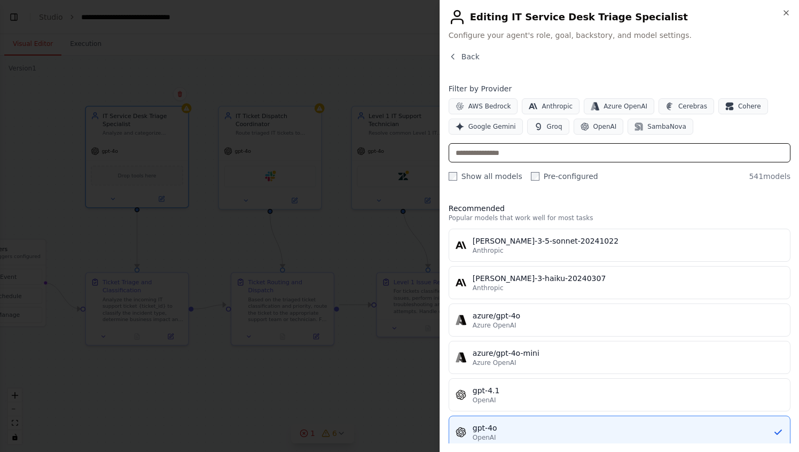
click at [528, 151] on input "text" at bounding box center [620, 152] width 342 height 19
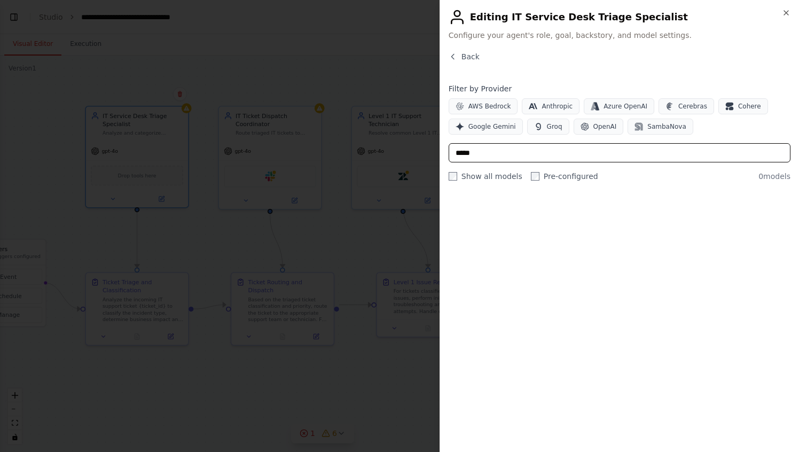
type input "******"
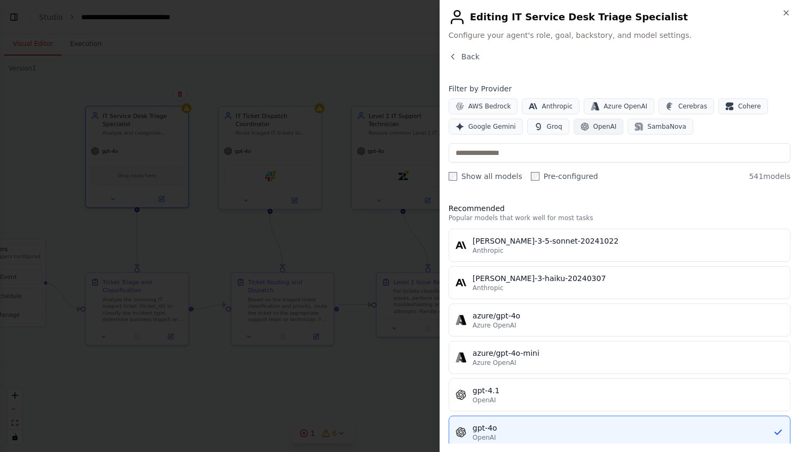
click at [607, 129] on span "OpenAI" at bounding box center [604, 126] width 23 height 9
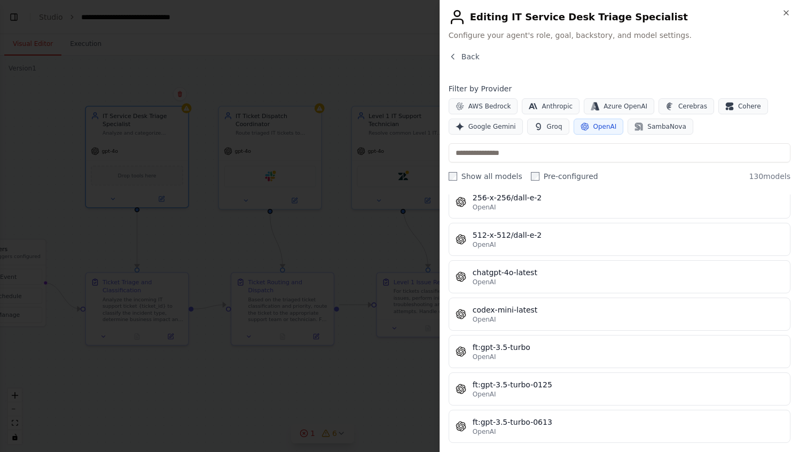
scroll to position [0, 0]
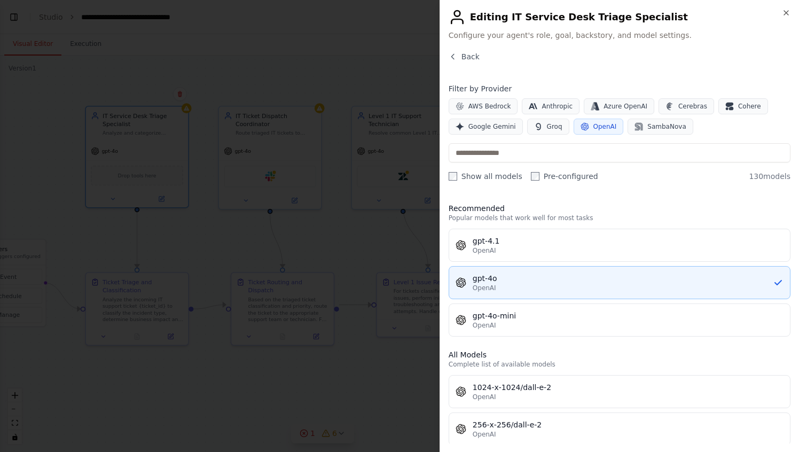
click at [602, 278] on div "gpt-4o" at bounding box center [623, 278] width 300 height 11
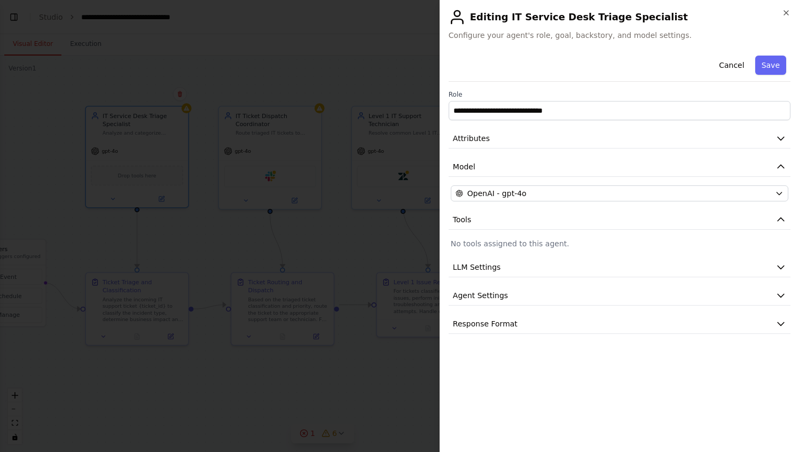
click at [552, 370] on div "**********" at bounding box center [620, 247] width 342 height 392
click at [513, 260] on button "LLM Settings" at bounding box center [620, 267] width 342 height 20
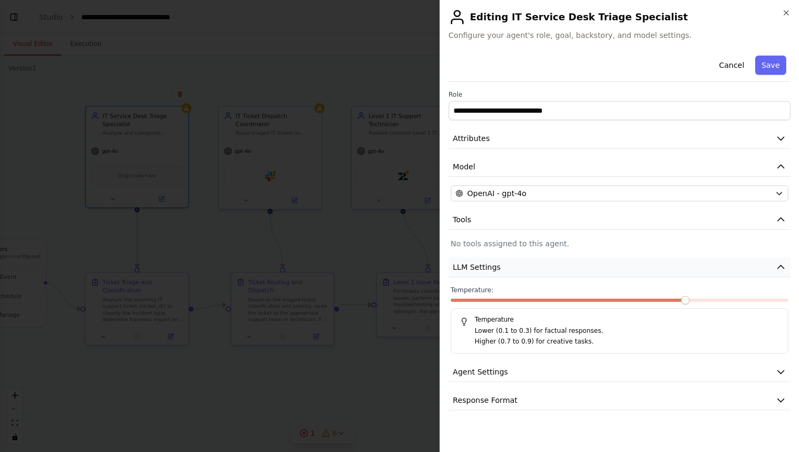
click at [513, 260] on button "LLM Settings" at bounding box center [620, 267] width 342 height 20
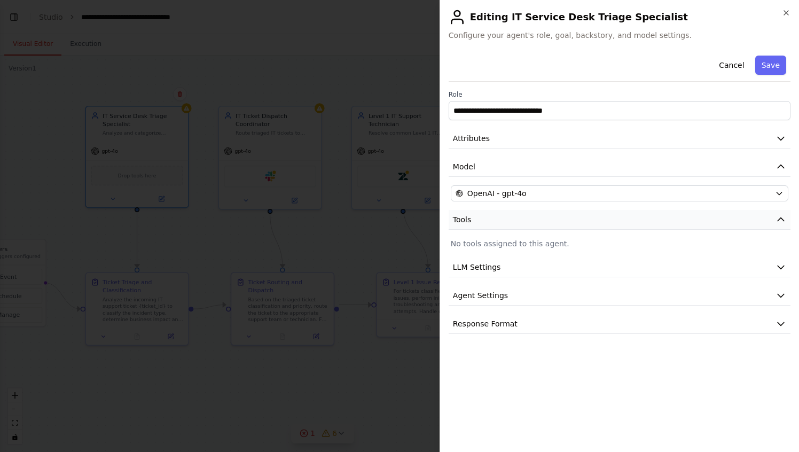
click at [505, 223] on button "Tools" at bounding box center [620, 220] width 342 height 20
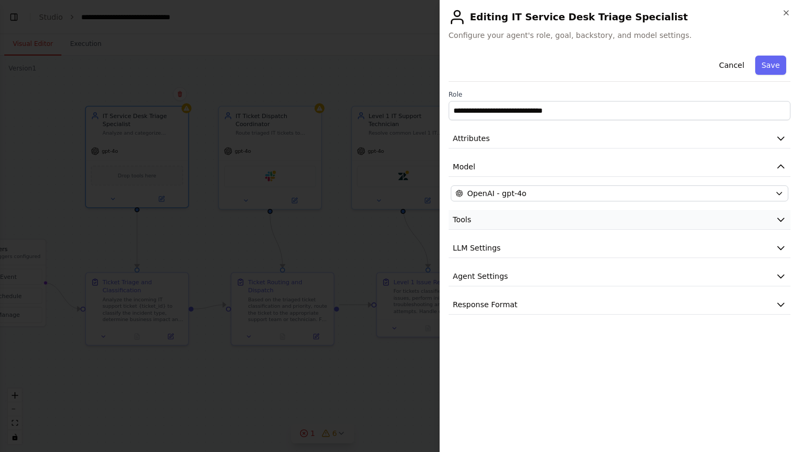
click at [505, 223] on button "Tools" at bounding box center [620, 220] width 342 height 20
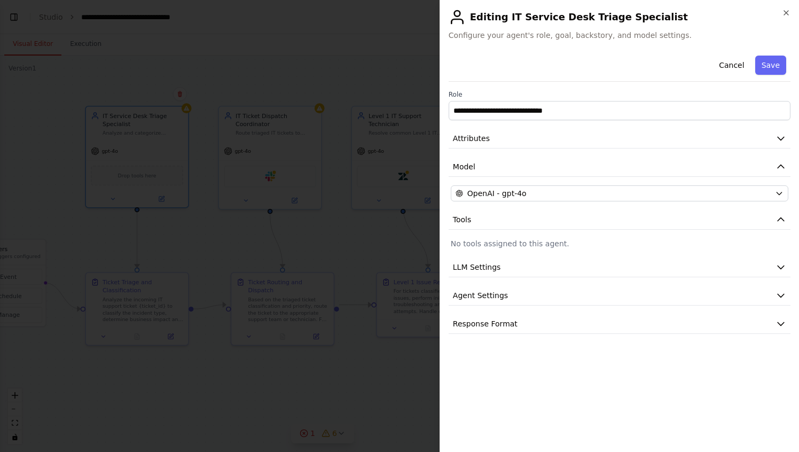
click at [509, 247] on p "No tools assigned to this agent." at bounding box center [619, 243] width 337 height 11
click at [469, 245] on p "No tools assigned to this agent." at bounding box center [619, 243] width 337 height 11
click at [508, 272] on button "LLM Settings" at bounding box center [620, 267] width 342 height 20
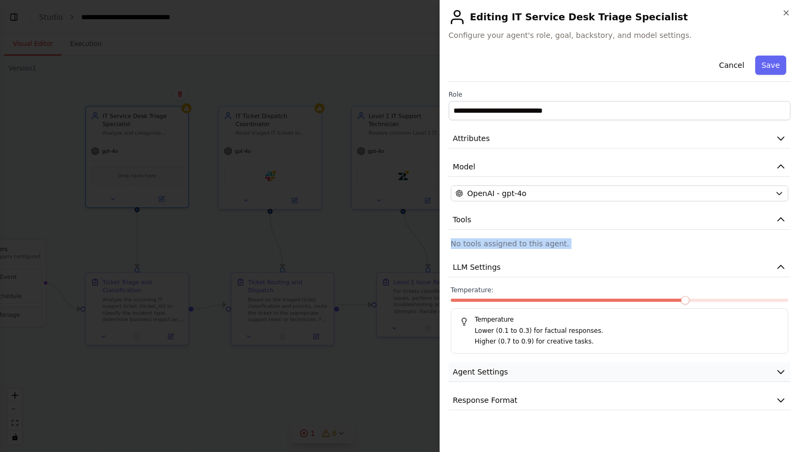
click at [531, 364] on button "Agent Settings" at bounding box center [620, 372] width 342 height 20
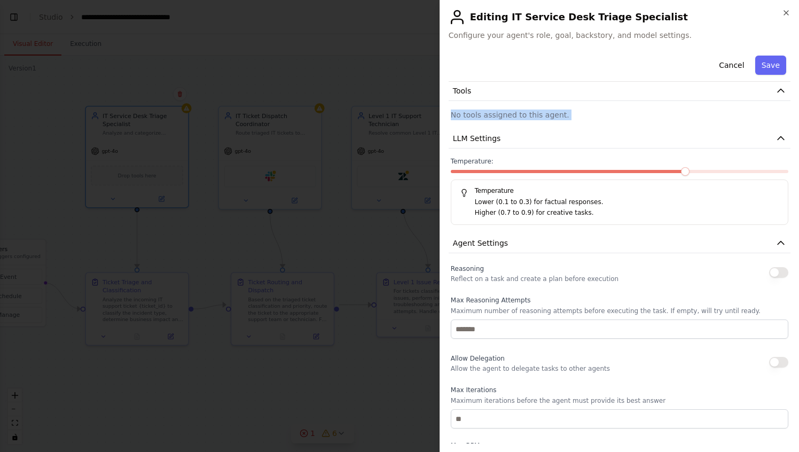
scroll to position [262, 0]
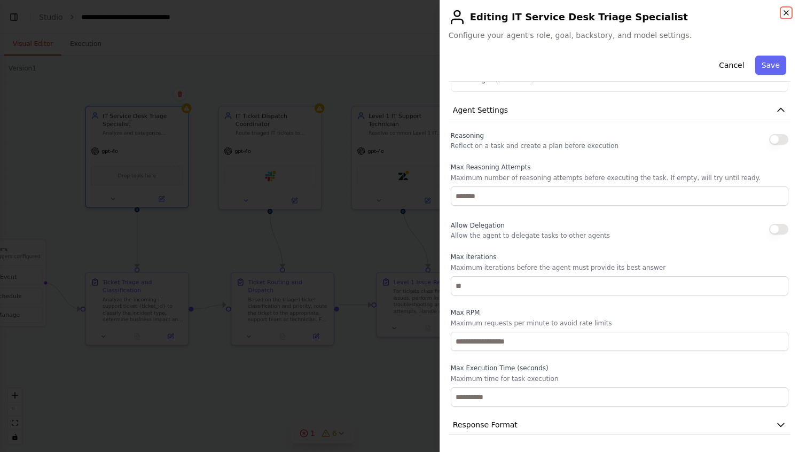
click at [786, 9] on icon "button" at bounding box center [786, 13] width 9 height 9
